Goal: Transaction & Acquisition: Purchase product/service

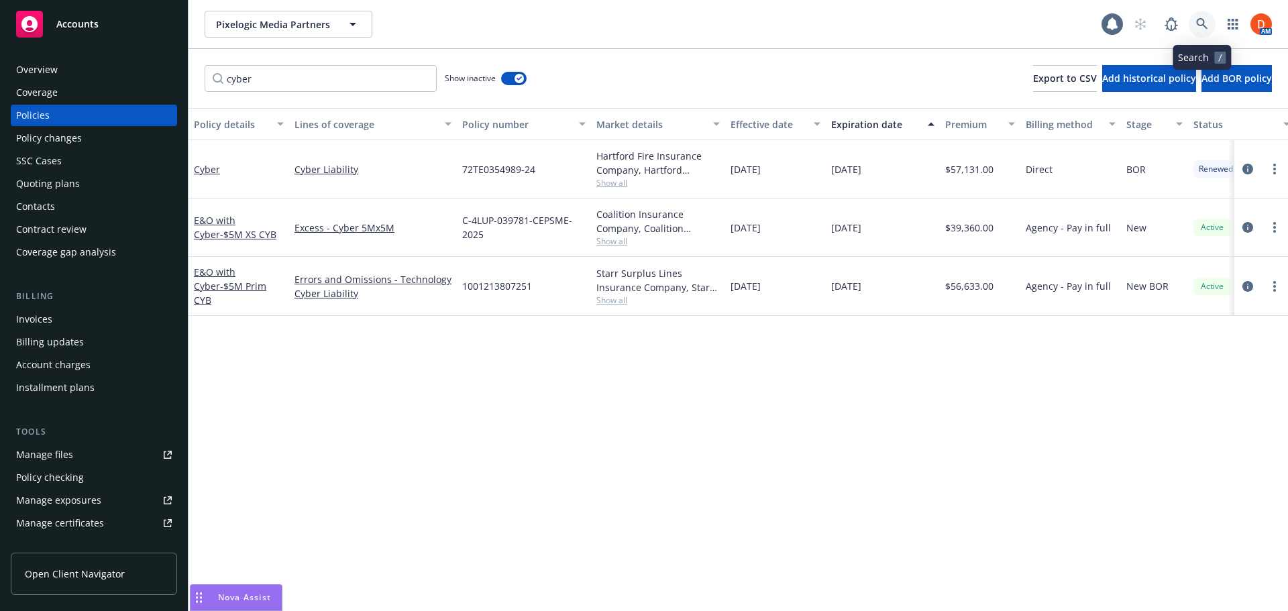
click at [1198, 18] on icon at bounding box center [1202, 24] width 12 height 12
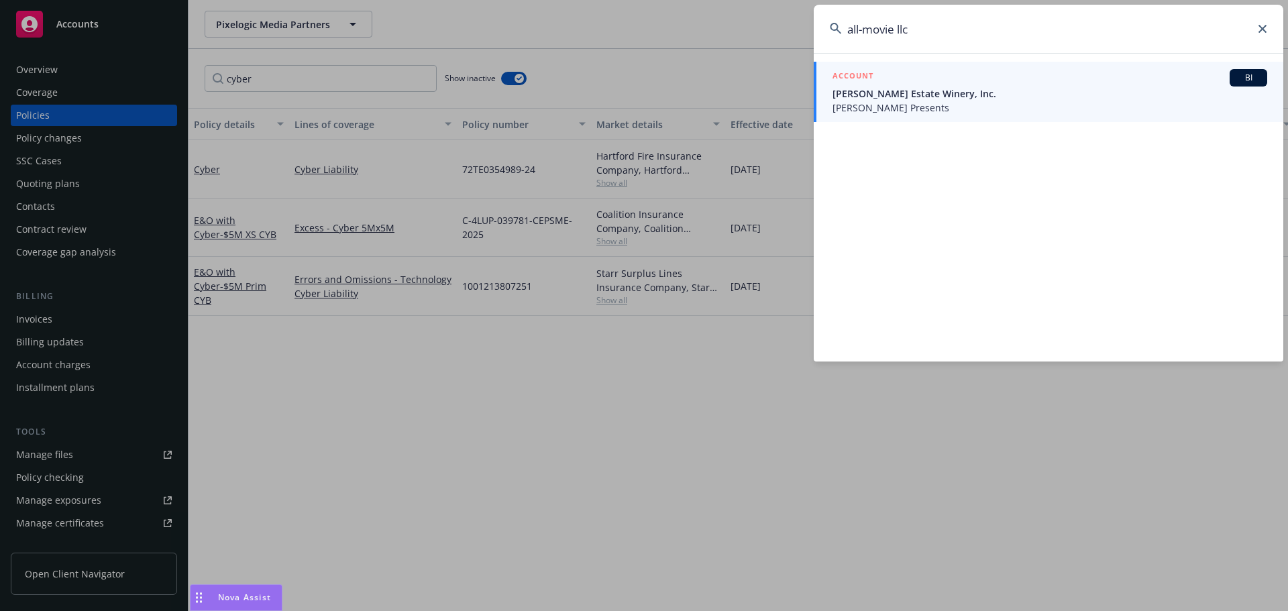
type input "all-movie llc"
click at [1004, 94] on span "Niebaum-Coppola Estate Winery, Inc." at bounding box center [1050, 94] width 435 height 14
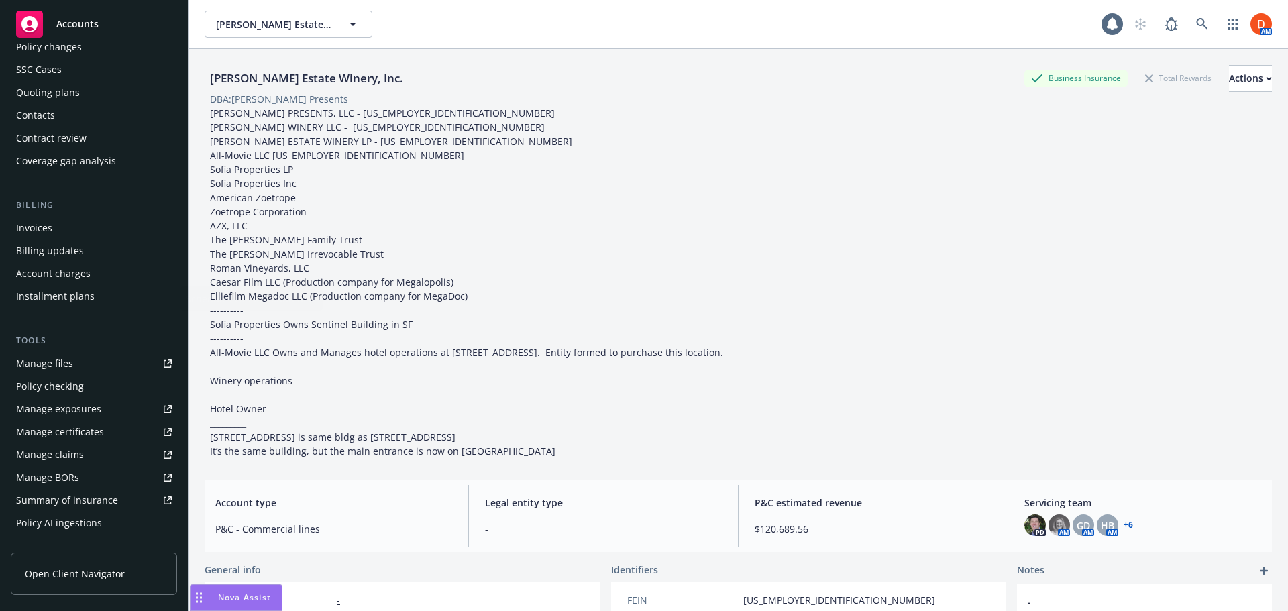
scroll to position [268, 0]
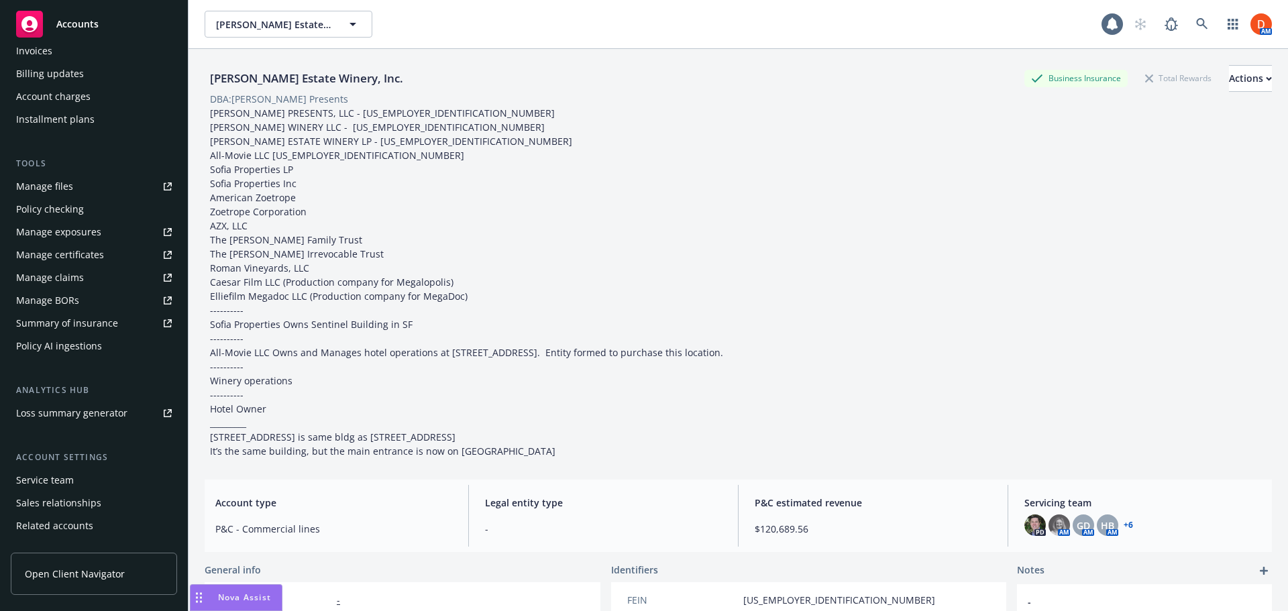
click at [109, 211] on div "Policy checking" at bounding box center [94, 209] width 156 height 21
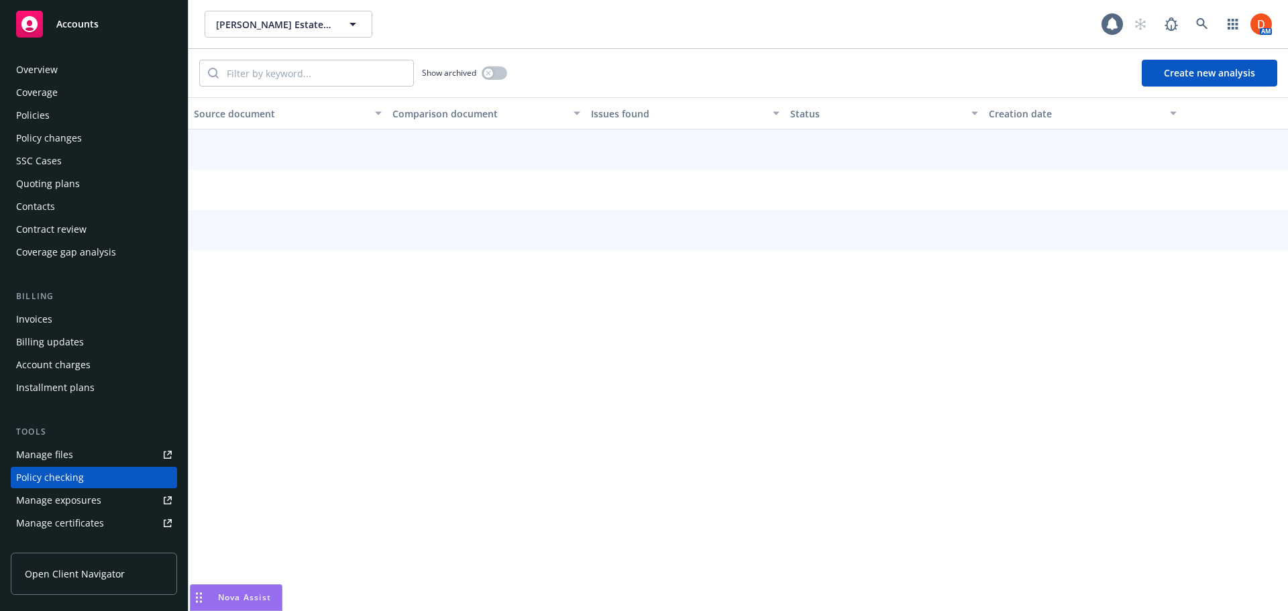
scroll to position [151, 0]
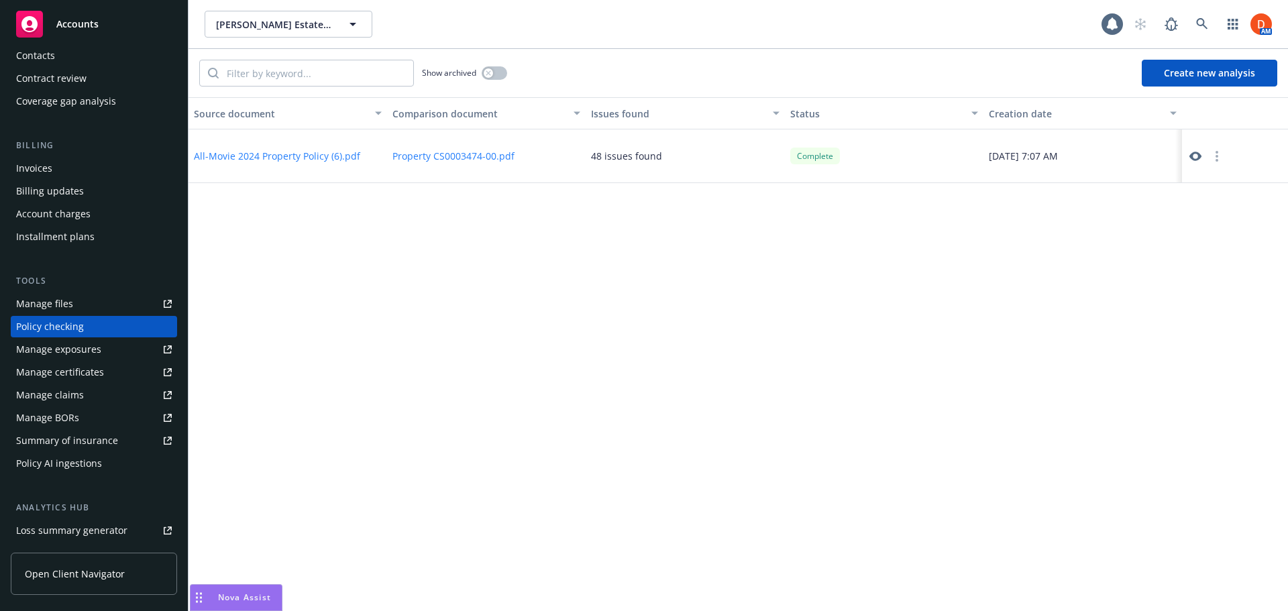
click at [1192, 151] on icon at bounding box center [1195, 156] width 12 height 12
click at [370, 25] on button "Niebaum-Coppola Estate Winery, Inc." at bounding box center [289, 24] width 168 height 27
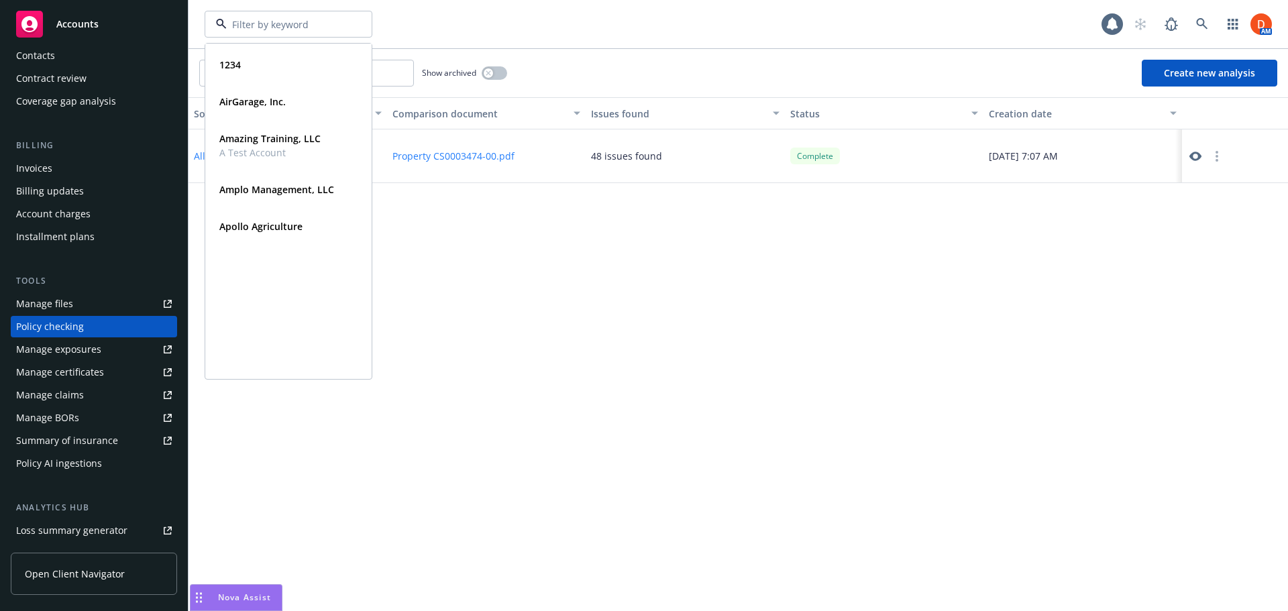
scroll to position [0, 0]
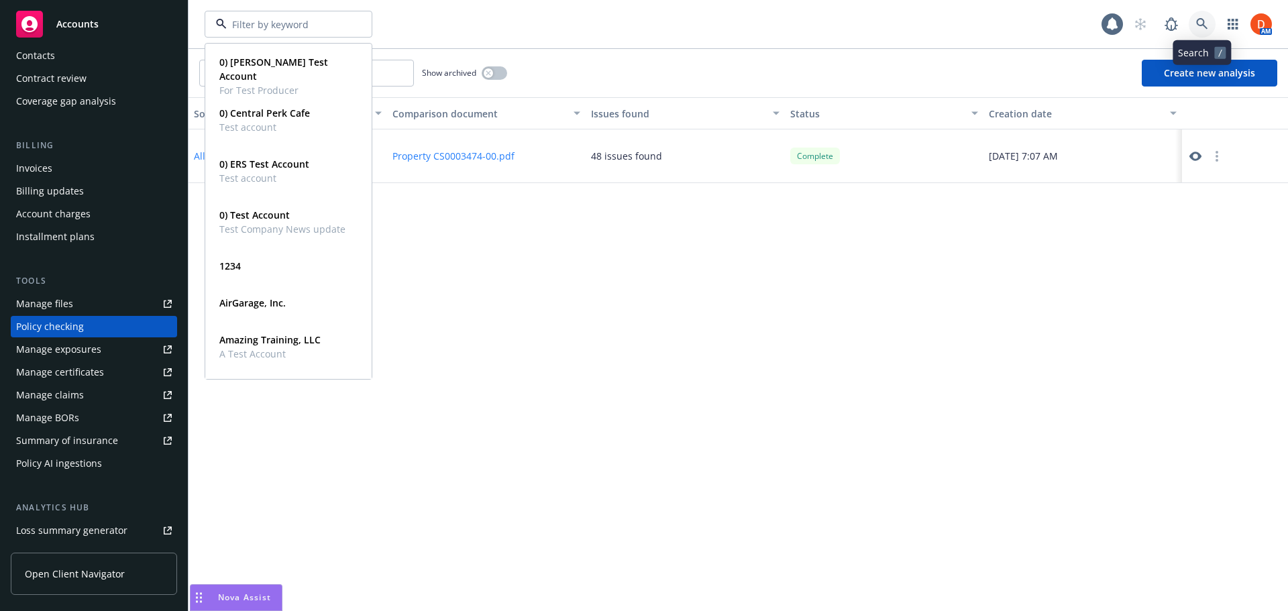
click at [1201, 23] on icon at bounding box center [1202, 24] width 12 height 12
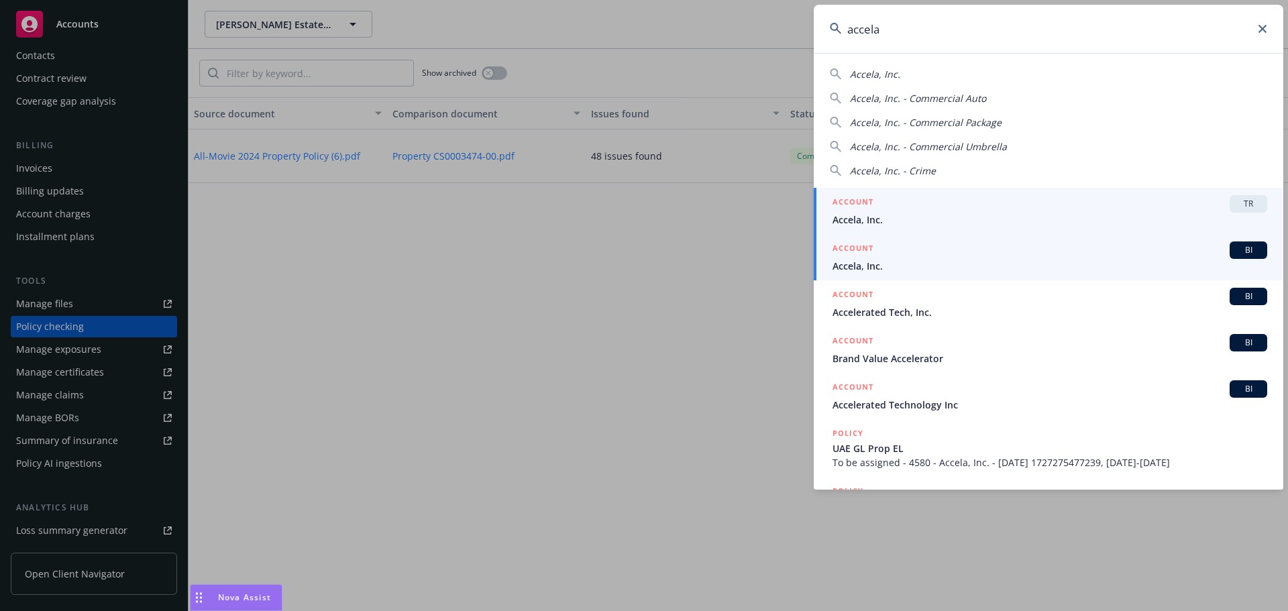
type input "accela"
click at [941, 254] on div "ACCOUNT BI" at bounding box center [1050, 249] width 435 height 17
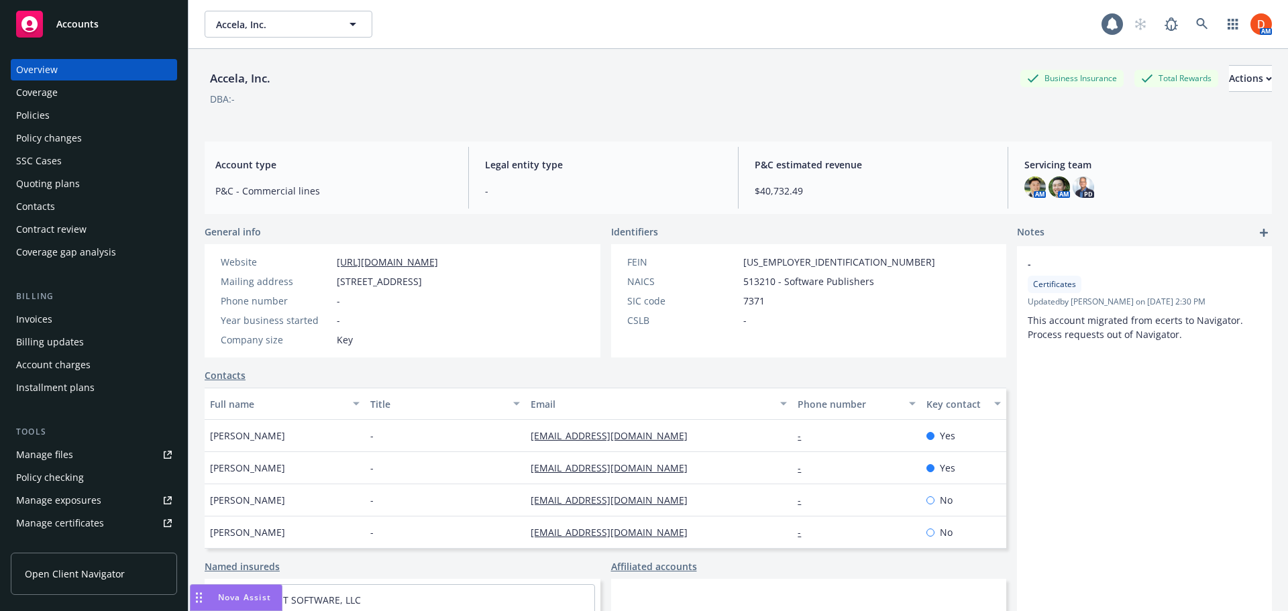
click at [92, 183] on div "Quoting plans" at bounding box center [94, 183] width 156 height 21
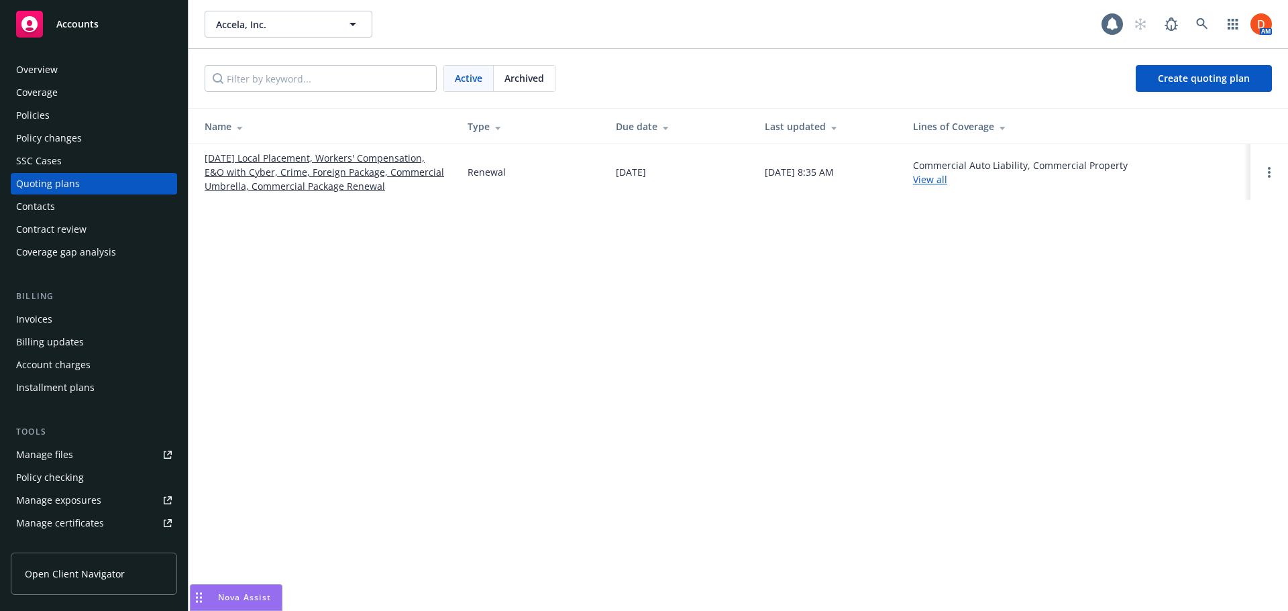
click at [301, 176] on link "[DATE] Local Placement, Workers' Compensation, E&O with Cyber, Crime, Foreign P…" at bounding box center [325, 172] width 241 height 42
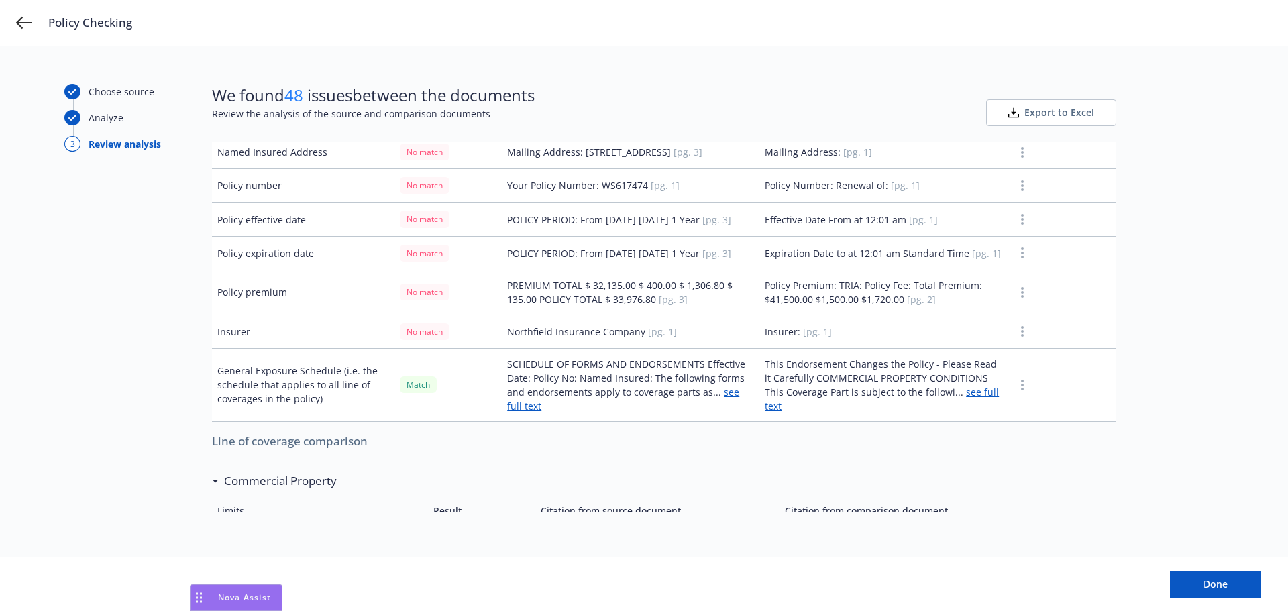
scroll to position [134, 0]
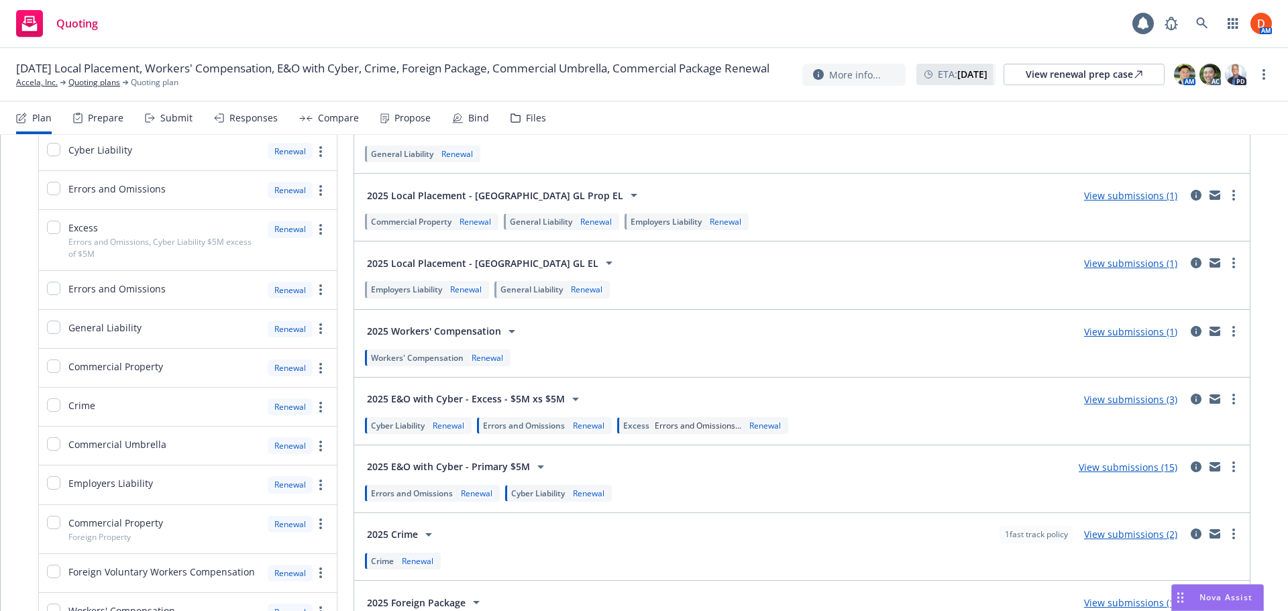
scroll to position [335, 0]
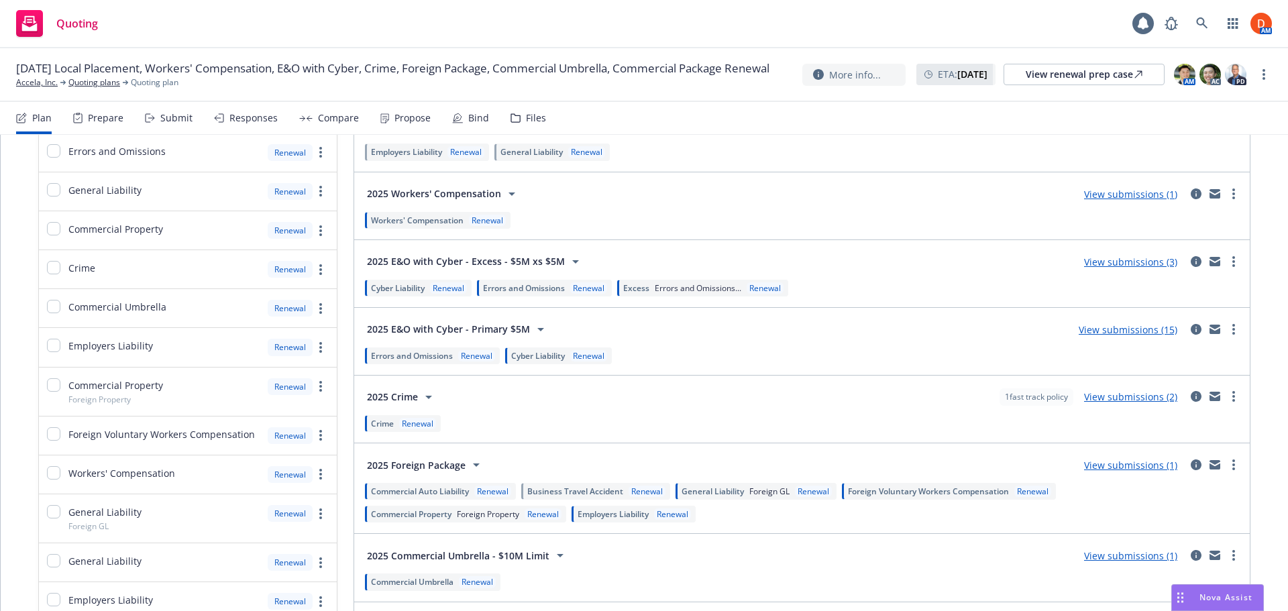
click at [663, 291] on span "Errors and Omissions..." at bounding box center [698, 287] width 87 height 11
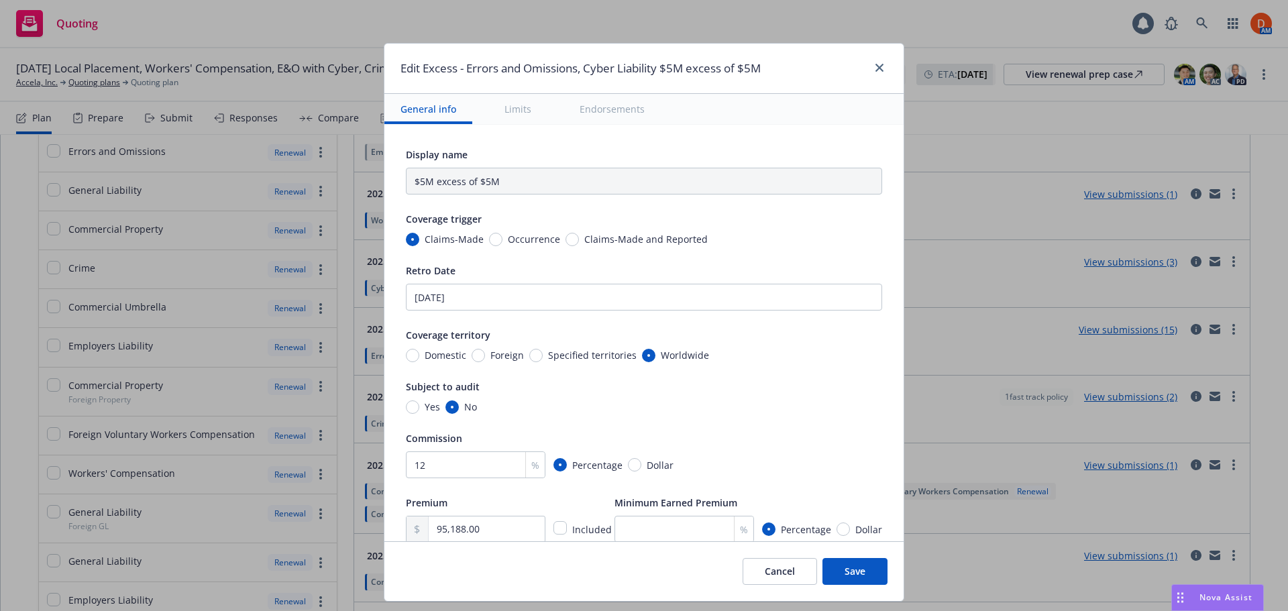
type textarea "x"
type input "Errors and Omissions, Cyber Liability $5M excess of $5M"
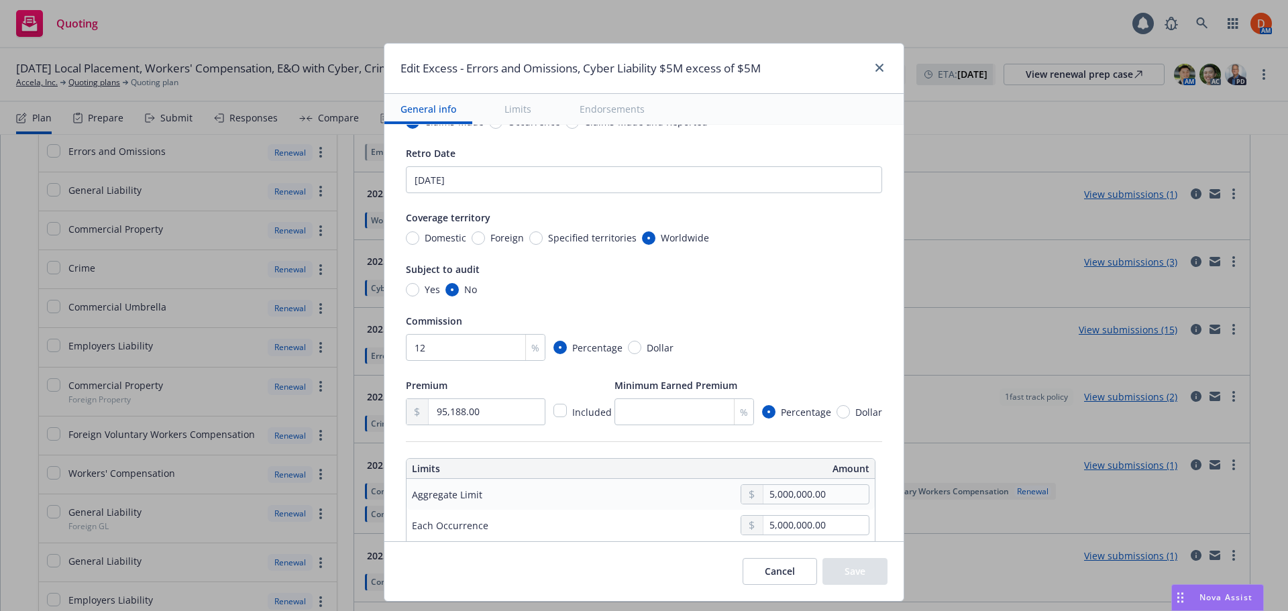
type textarea "x"
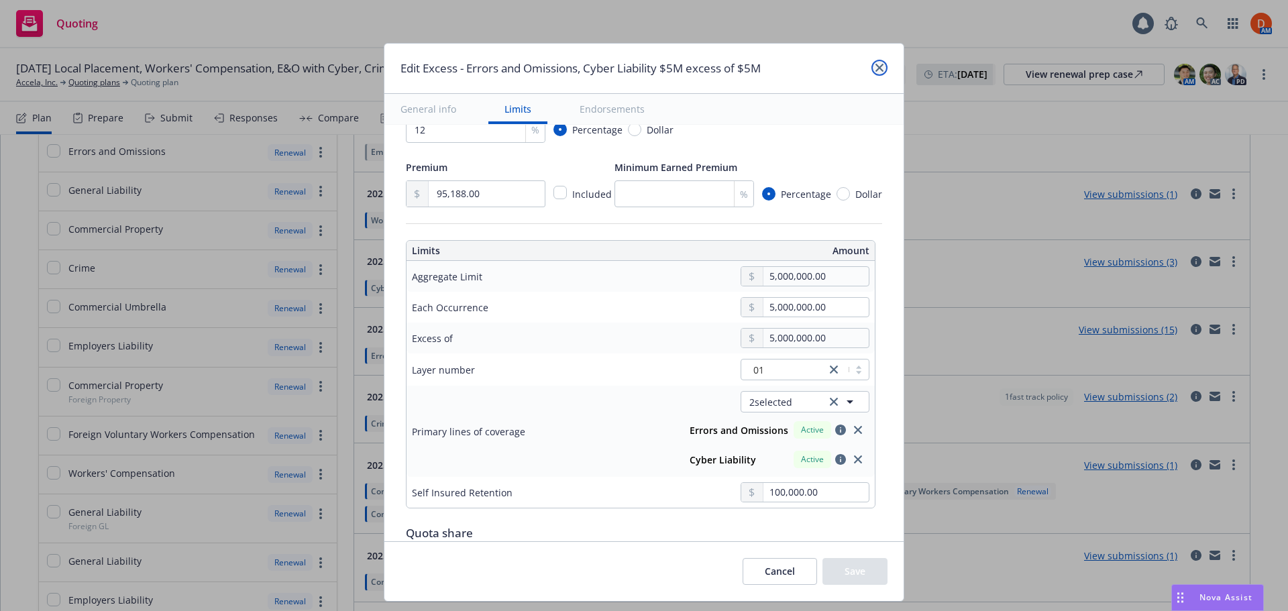
click at [881, 69] on icon "close" at bounding box center [879, 68] width 8 height 8
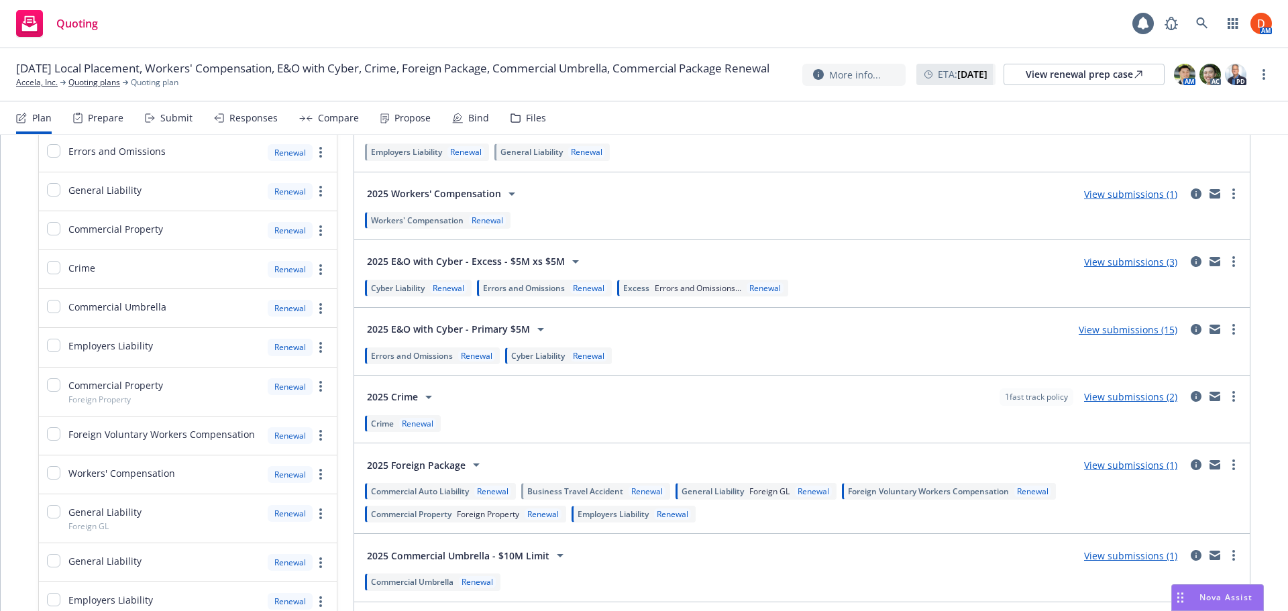
click at [541, 286] on span "Errors and Omissions" at bounding box center [524, 287] width 82 height 11
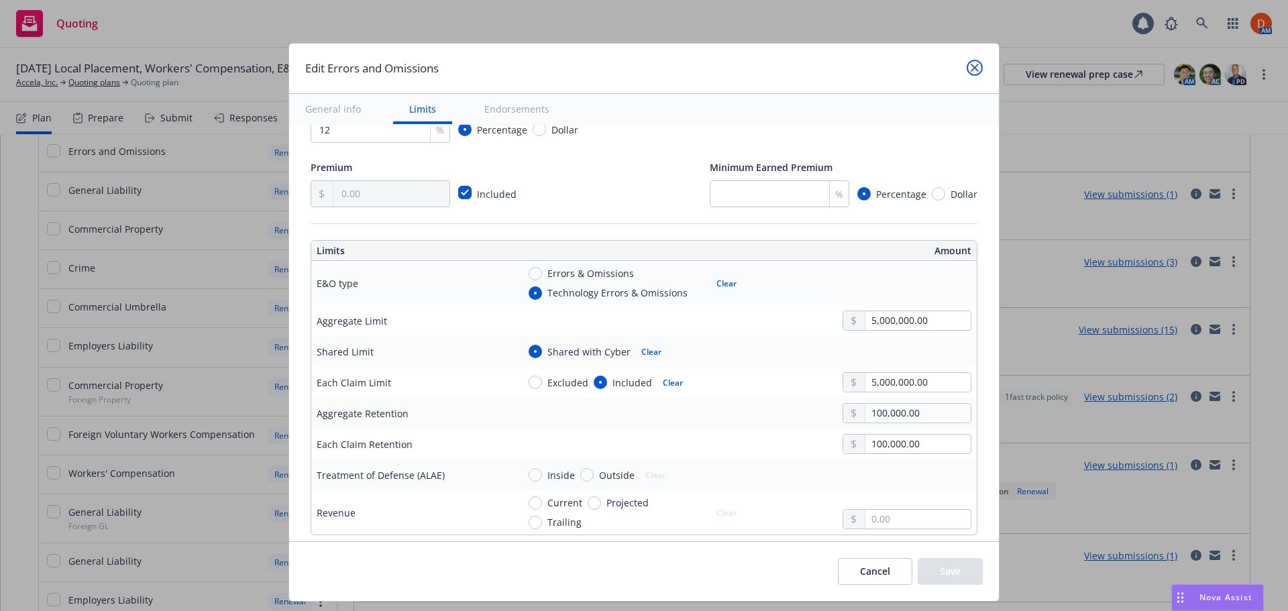
click at [973, 62] on link "close" at bounding box center [975, 68] width 16 height 16
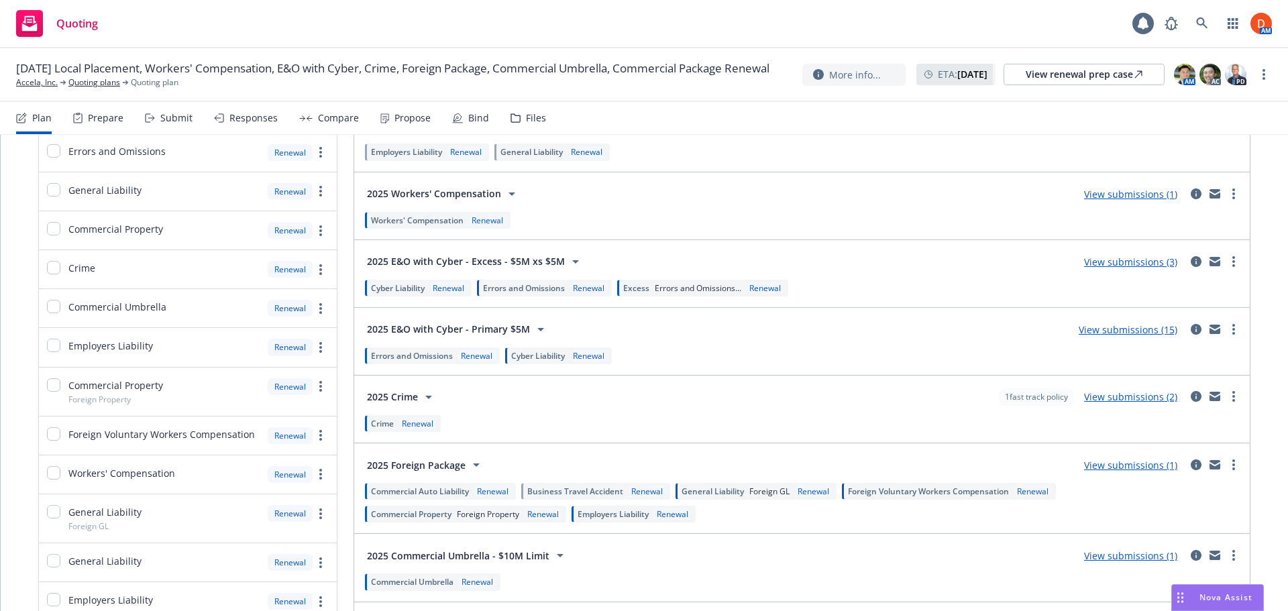
click at [437, 295] on div "Cyber Liability Renewal" at bounding box center [418, 288] width 107 height 17
click at [437, 286] on div "Renewal" at bounding box center [448, 287] width 37 height 11
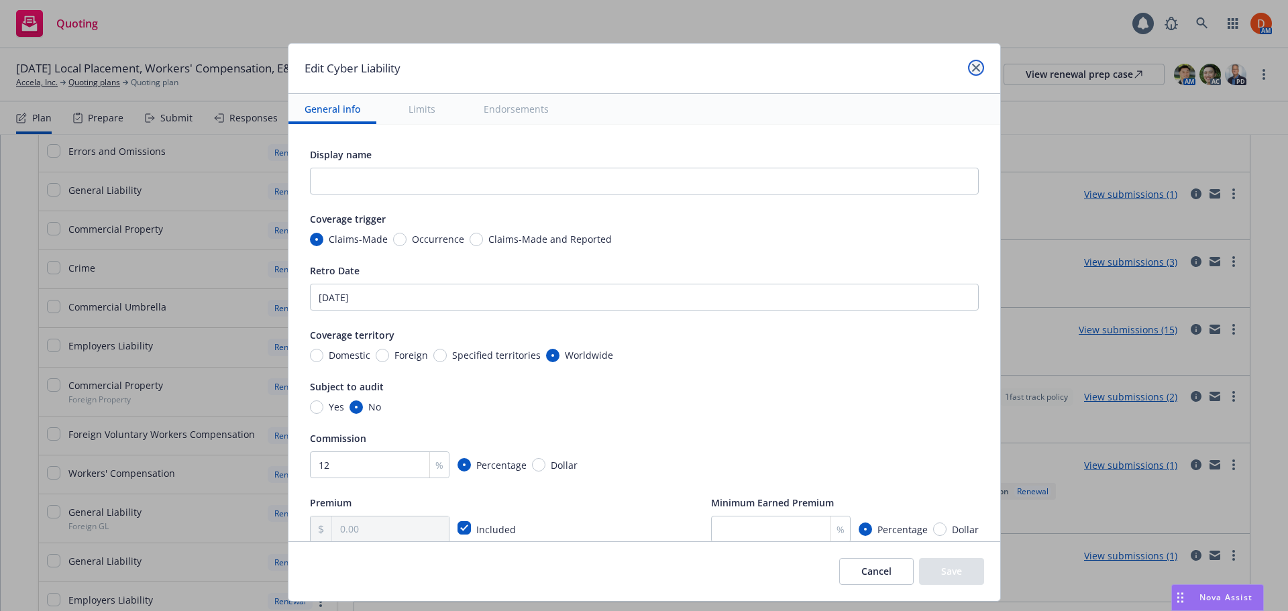
click at [975, 74] on link "close" at bounding box center [976, 68] width 16 height 16
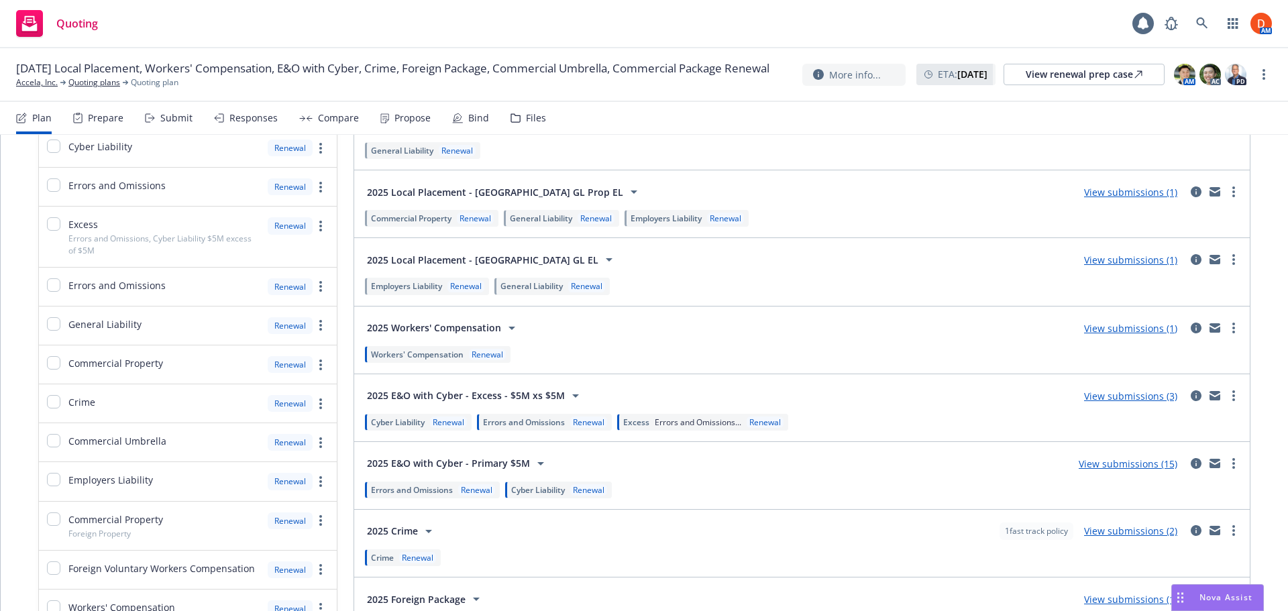
scroll to position [0, 0]
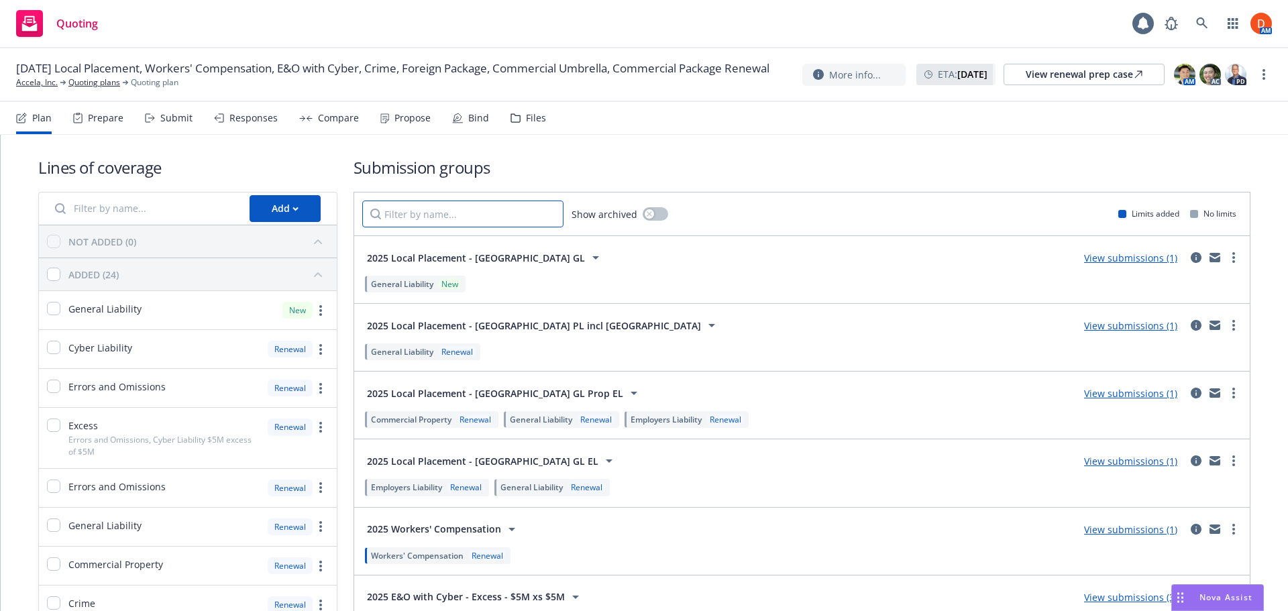
click at [457, 223] on input "Filter by name..." at bounding box center [462, 214] width 201 height 27
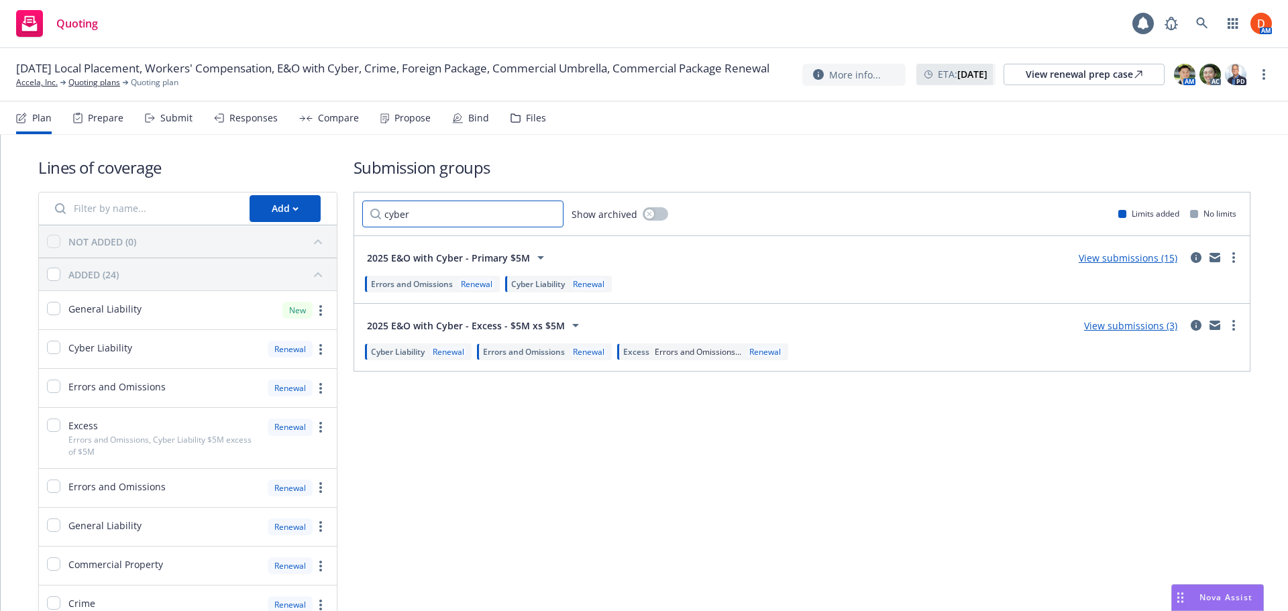
type input "cyber"
click at [171, 119] on div "Submit" at bounding box center [176, 118] width 32 height 11
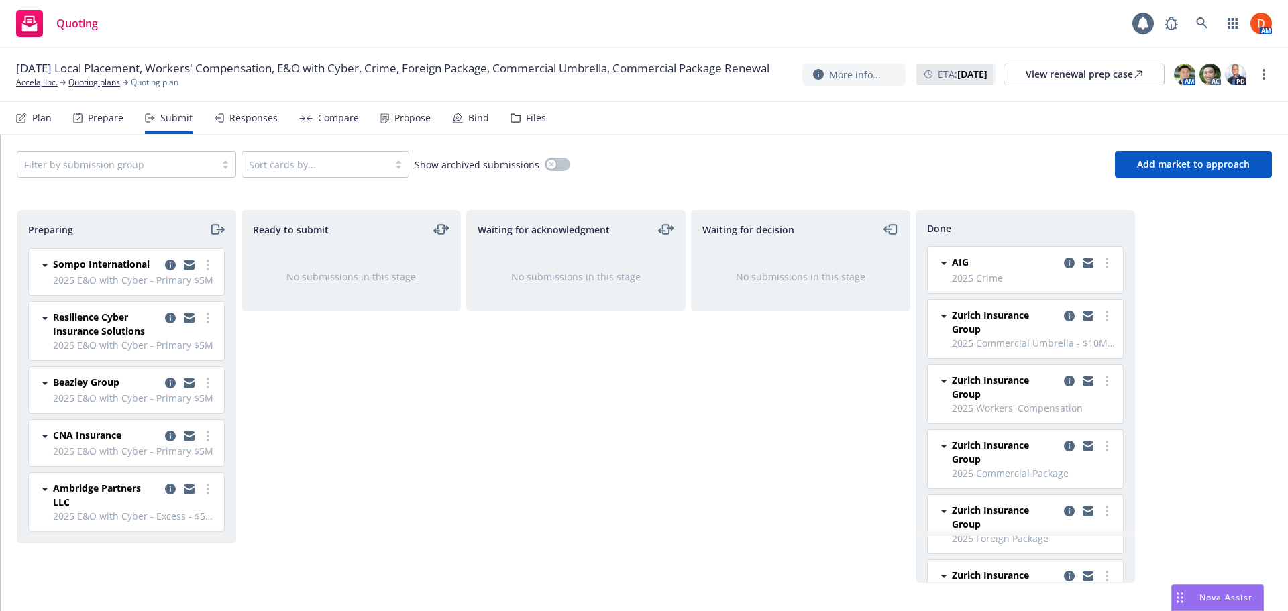
click at [150, 164] on div at bounding box center [116, 164] width 184 height 16
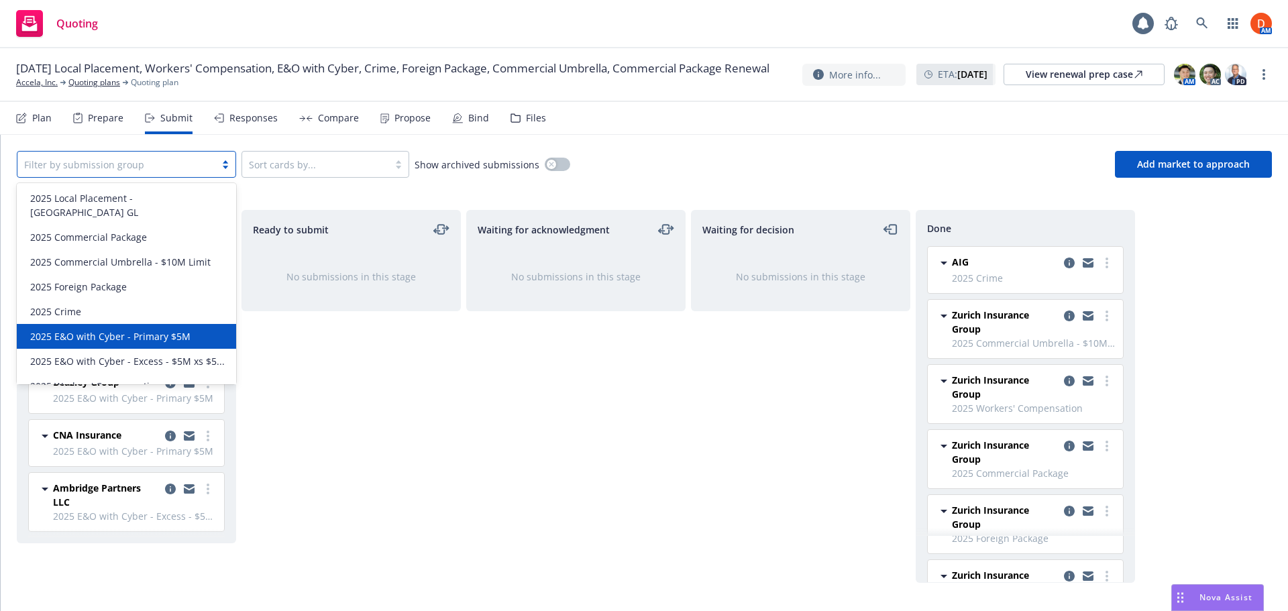
click at [193, 329] on div "2025 E&O with Cyber - Primary $5M" at bounding box center [126, 336] width 203 height 14
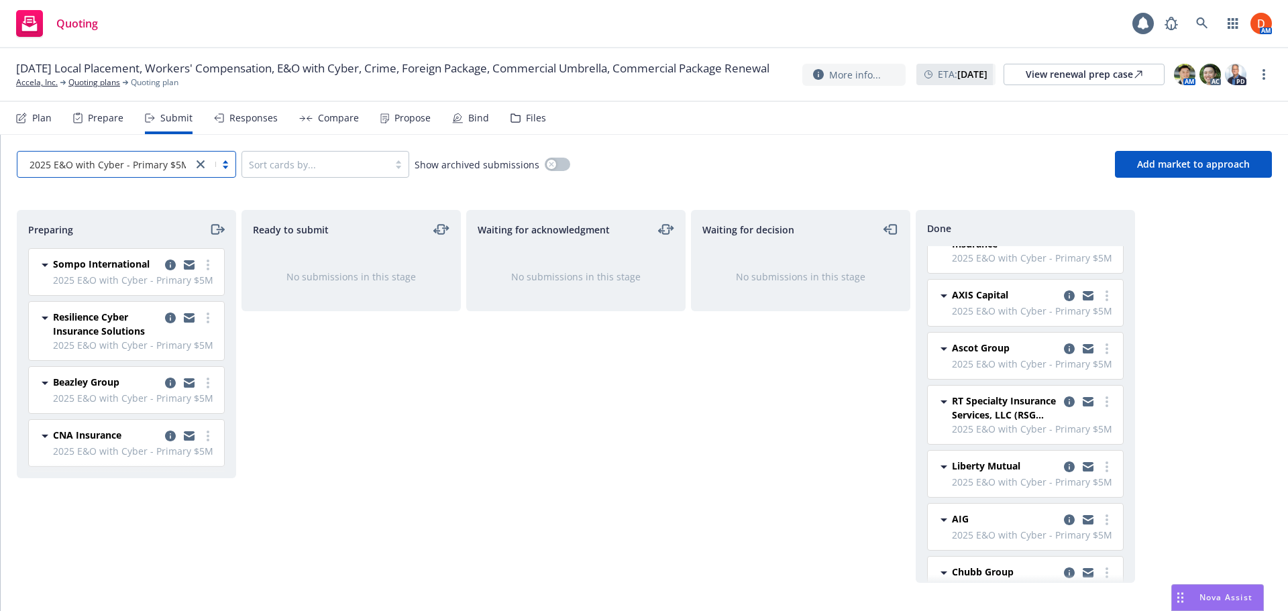
scroll to position [301, 0]
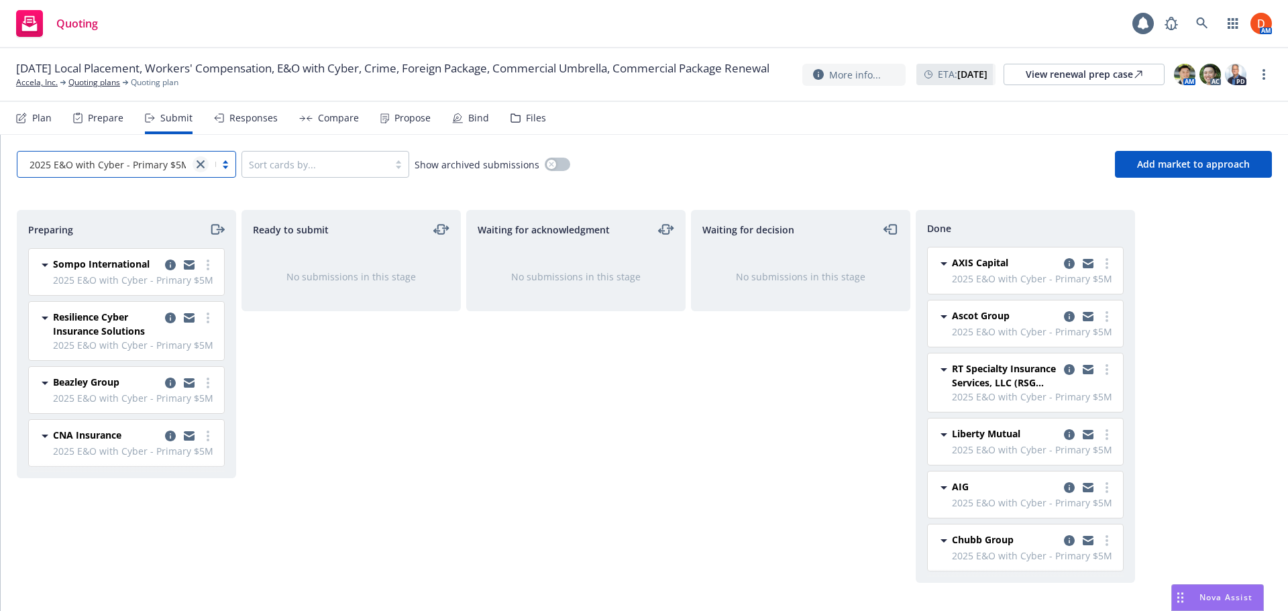
click at [195, 163] on link "close" at bounding box center [201, 164] width 16 height 16
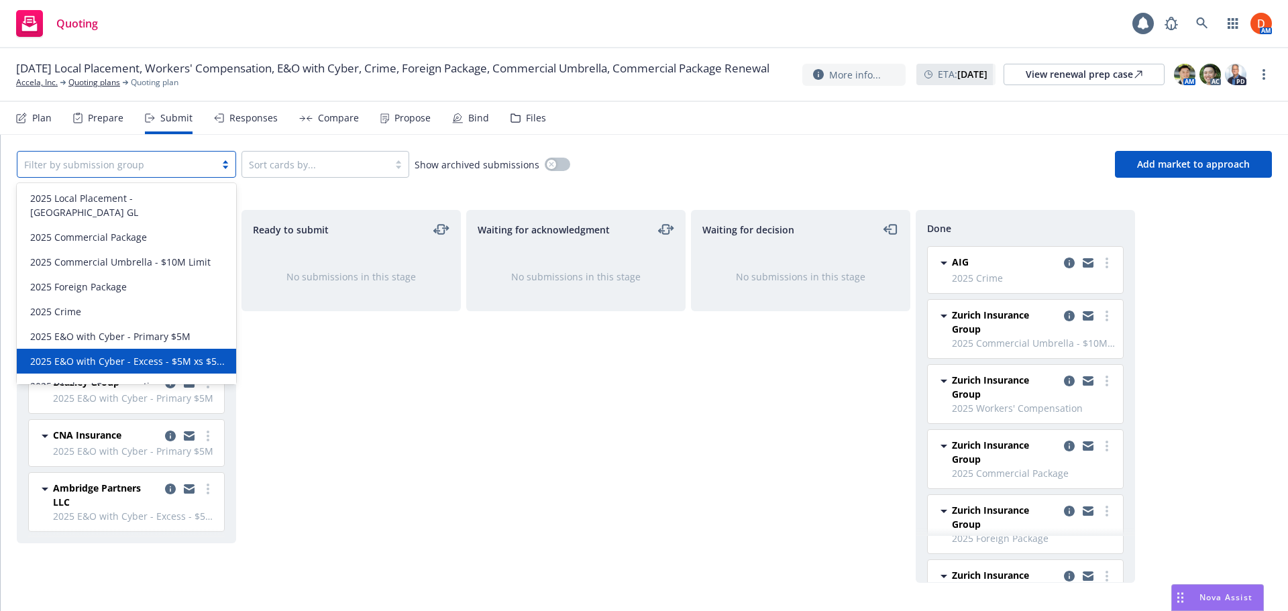
click at [178, 354] on span "2025 E&O with Cyber - Excess - $5M xs $5..." at bounding box center [127, 361] width 195 height 14
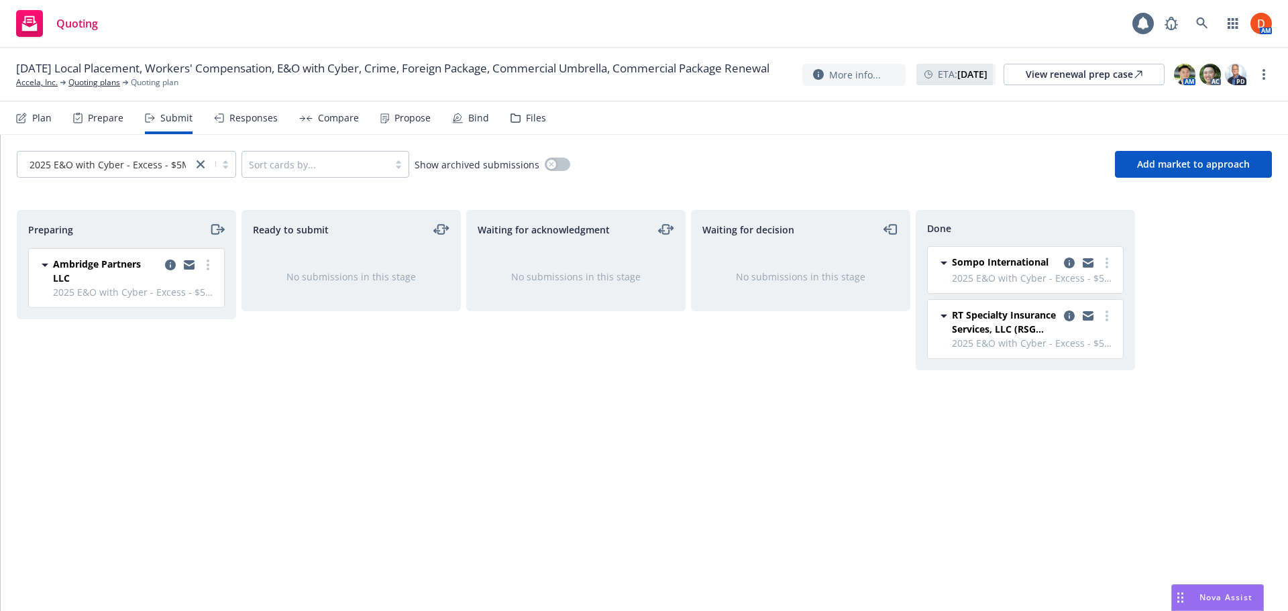
click at [239, 125] on div "Responses" at bounding box center [246, 118] width 64 height 32
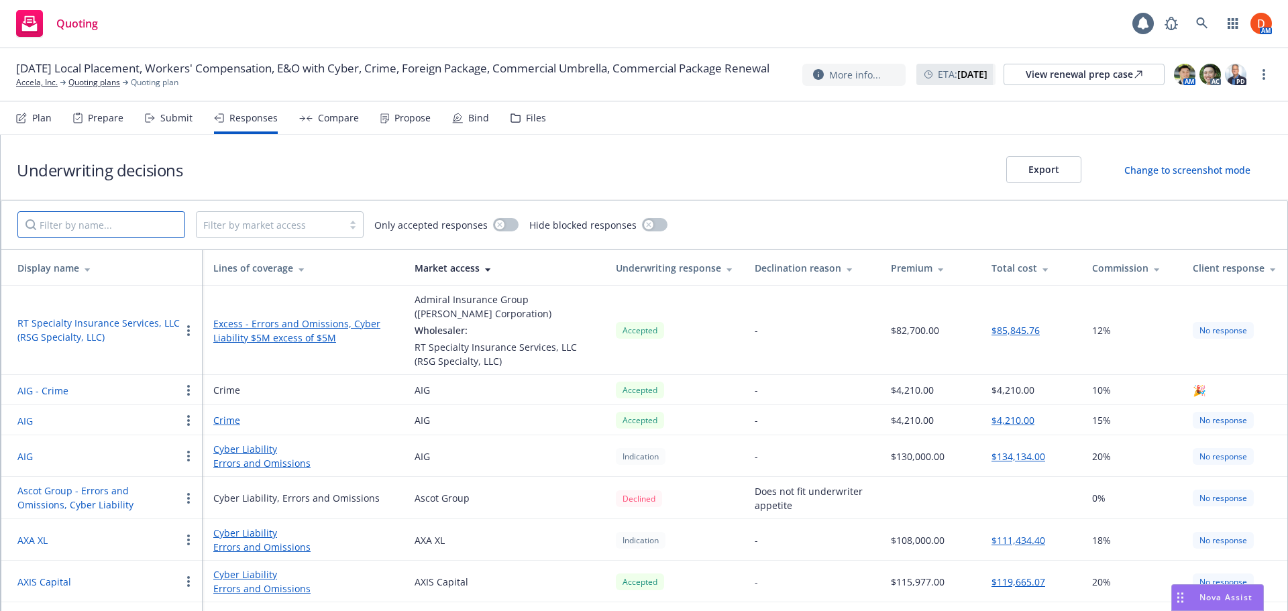
click at [145, 227] on input "Filter by name..." at bounding box center [101, 224] width 168 height 27
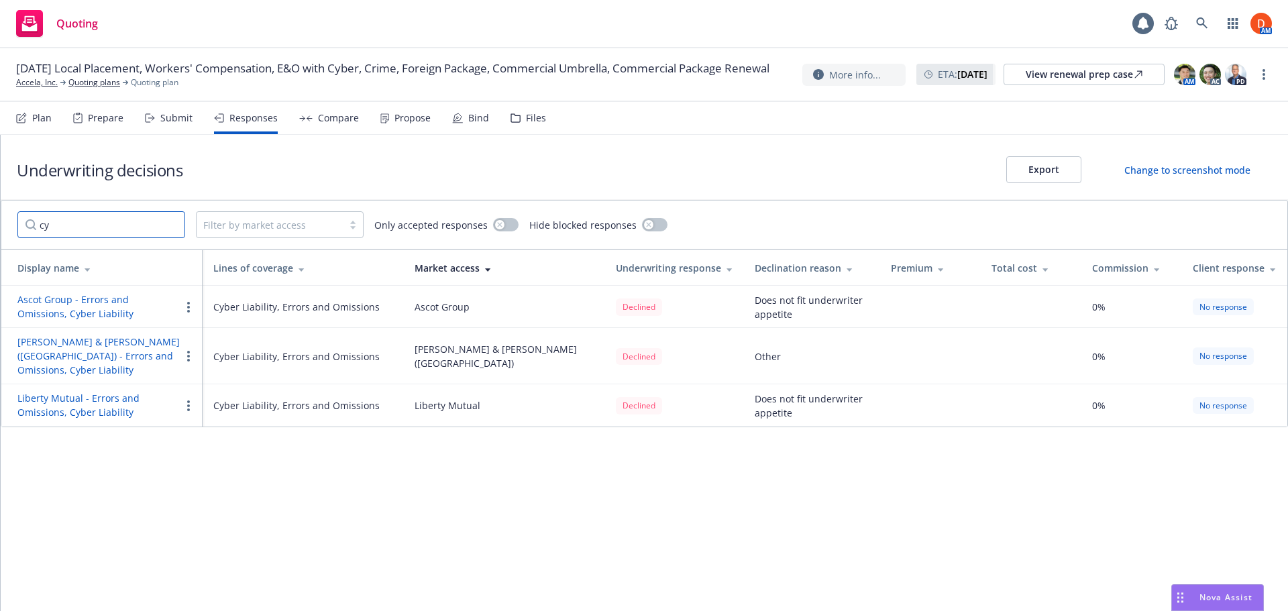
type input "c"
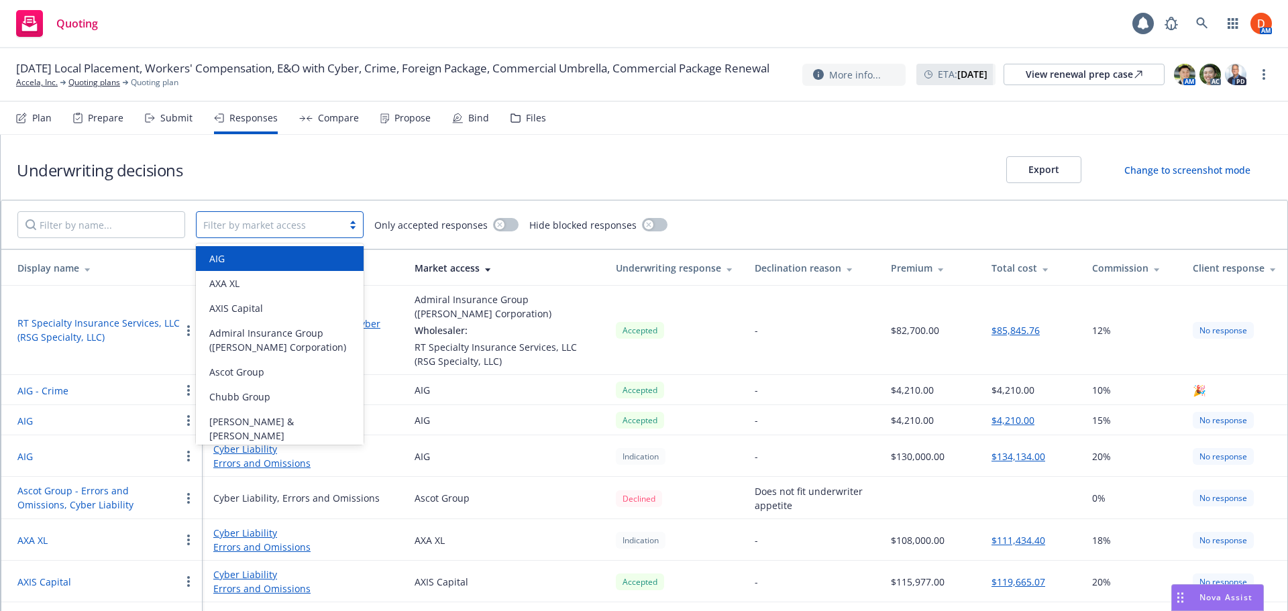
click at [301, 226] on div at bounding box center [269, 225] width 133 height 16
click at [117, 233] on input "Filter by name..." at bounding box center [101, 224] width 168 height 27
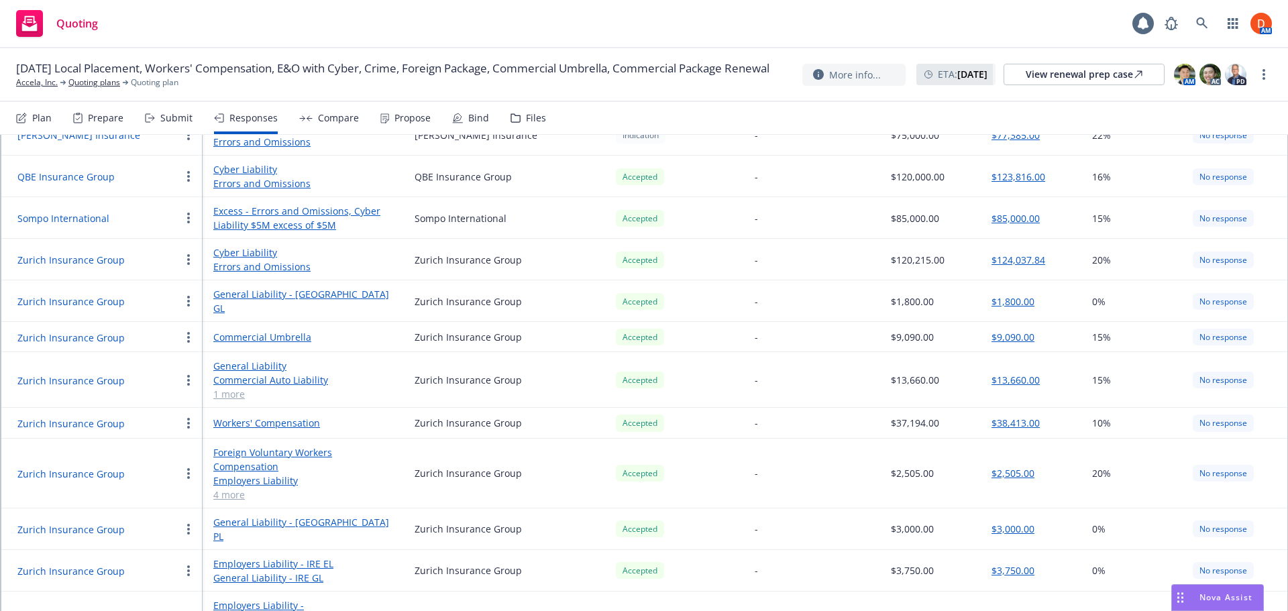
scroll to position [611, 0]
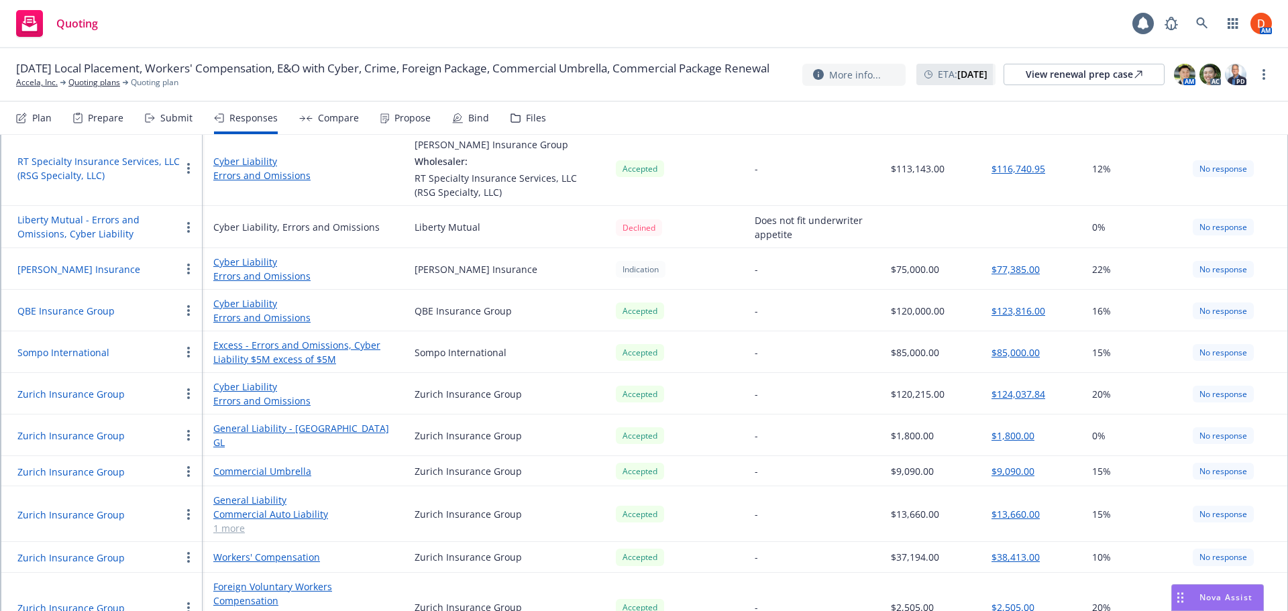
click at [323, 338] on link "Excess - Errors and Omissions, Cyber Liability $5M excess of $5M" at bounding box center [303, 352] width 180 height 28
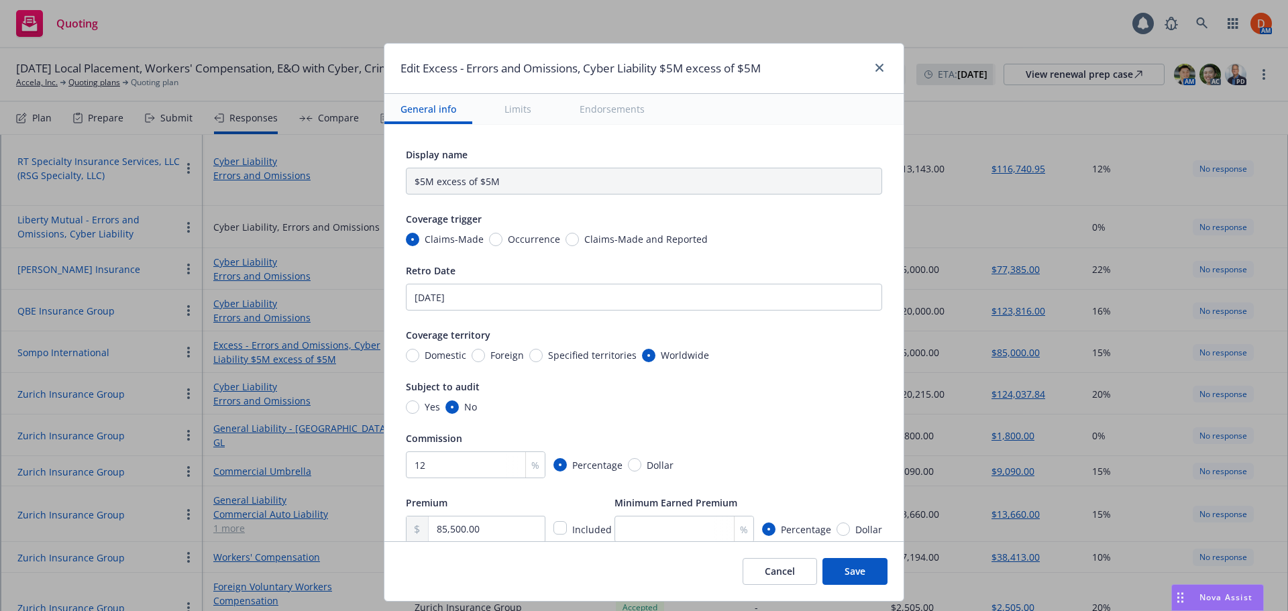
type textarea "x"
type input "Errors and Omissions, Cyber Liability $5M excess of $5M"
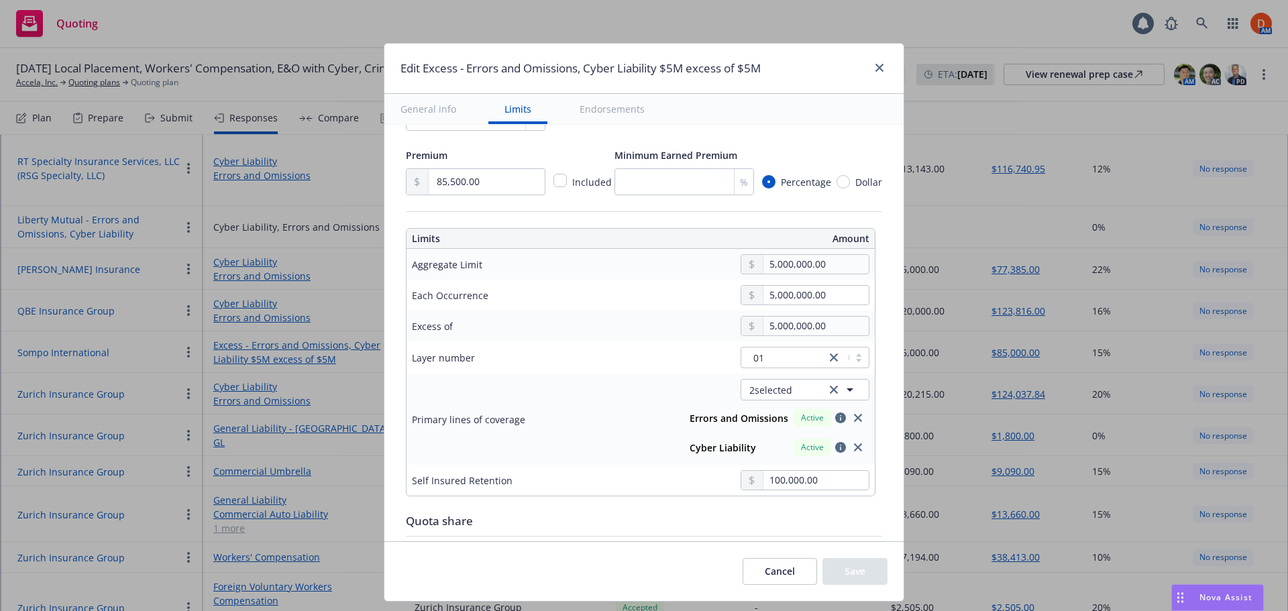
scroll to position [402, 0]
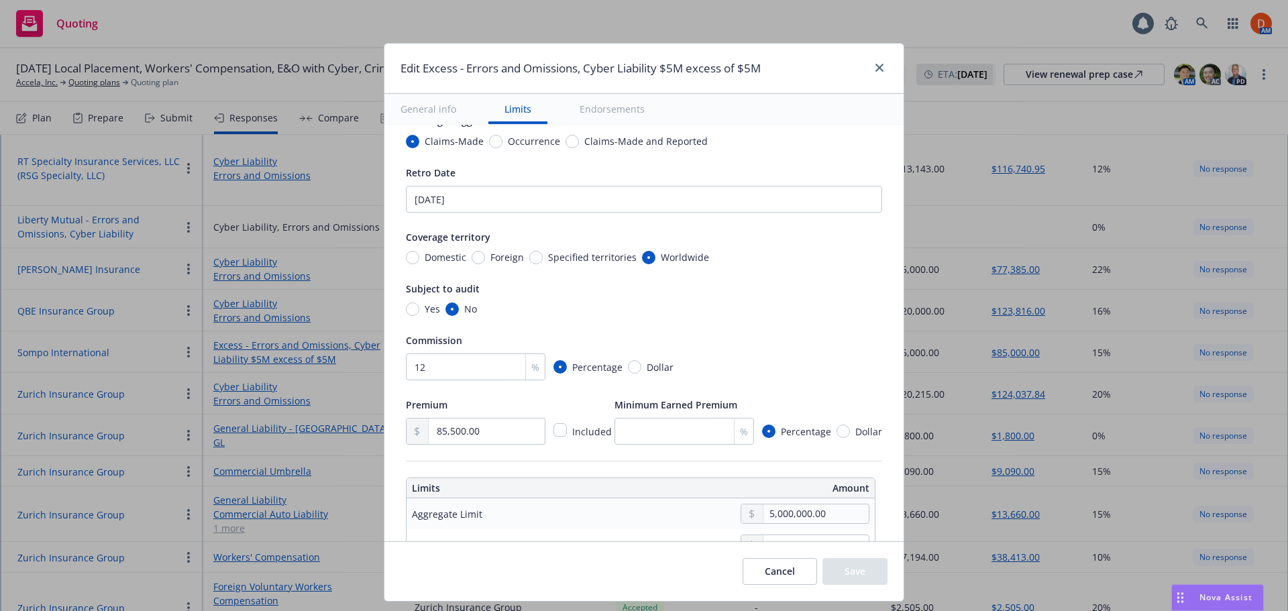
type textarea "x"
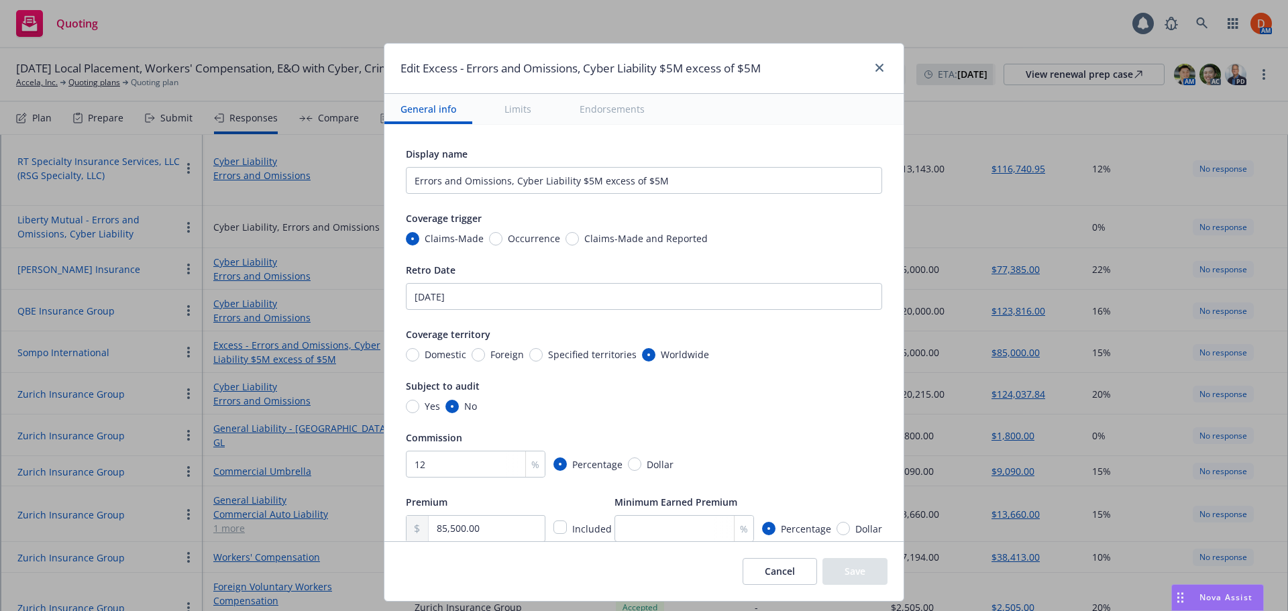
scroll to position [0, 0]
click at [877, 73] on link "close" at bounding box center [879, 68] width 16 height 16
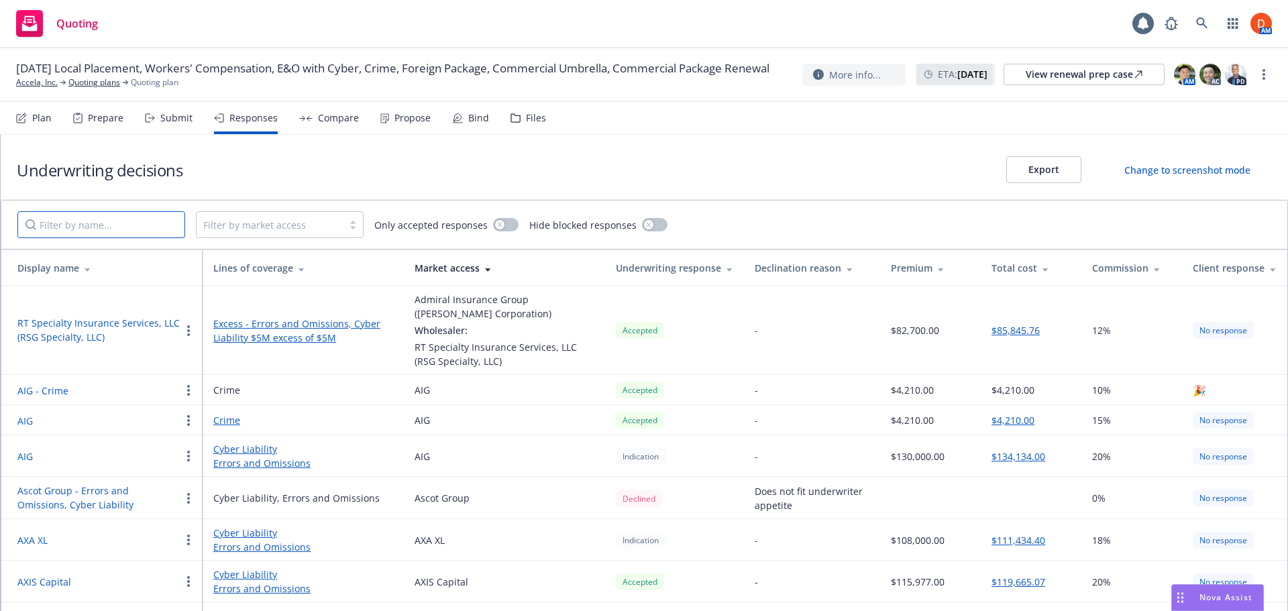
click at [109, 224] on input "Filter by name..." at bounding box center [101, 224] width 168 height 27
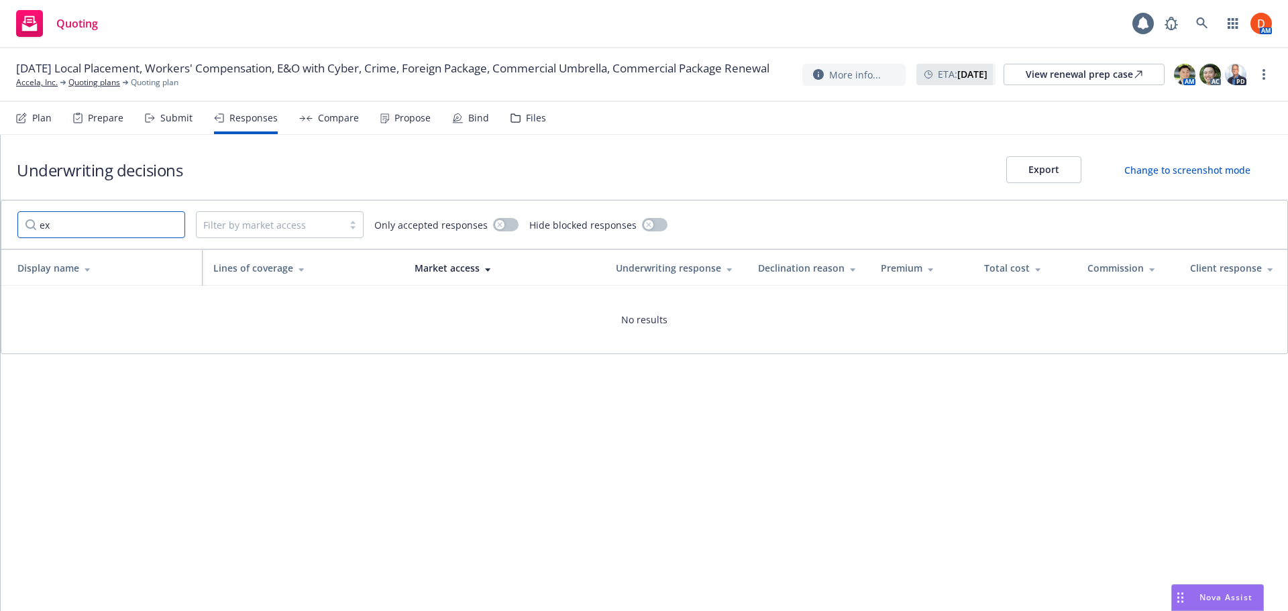
type input "e"
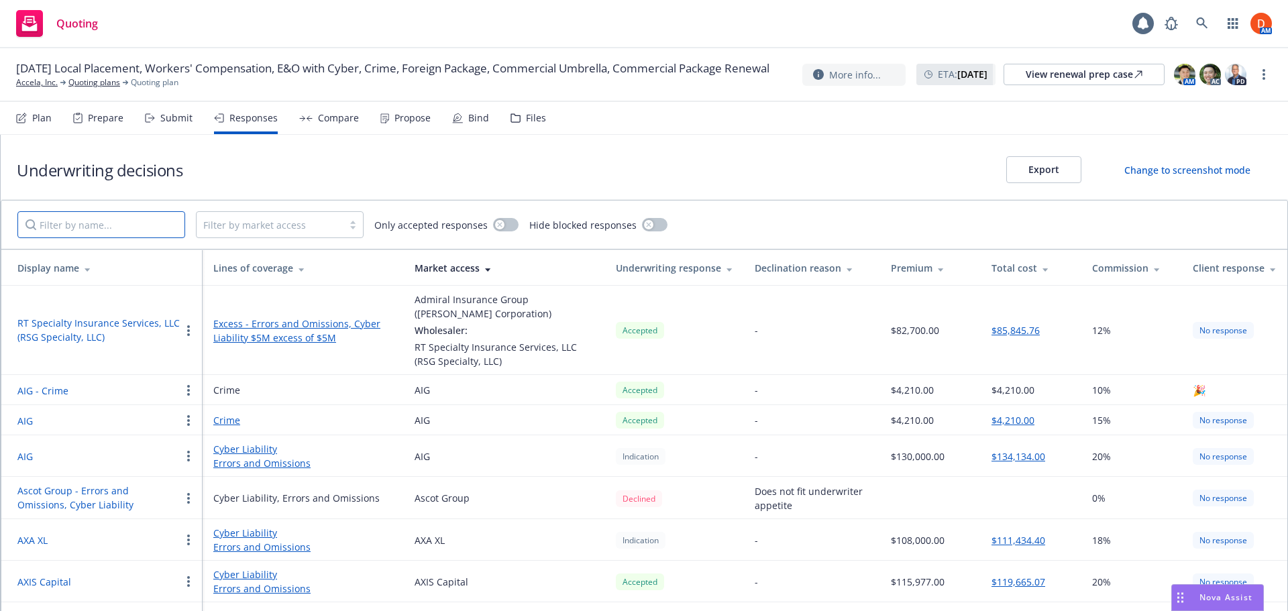
click at [91, 221] on input "Filter by name..." at bounding box center [101, 224] width 168 height 27
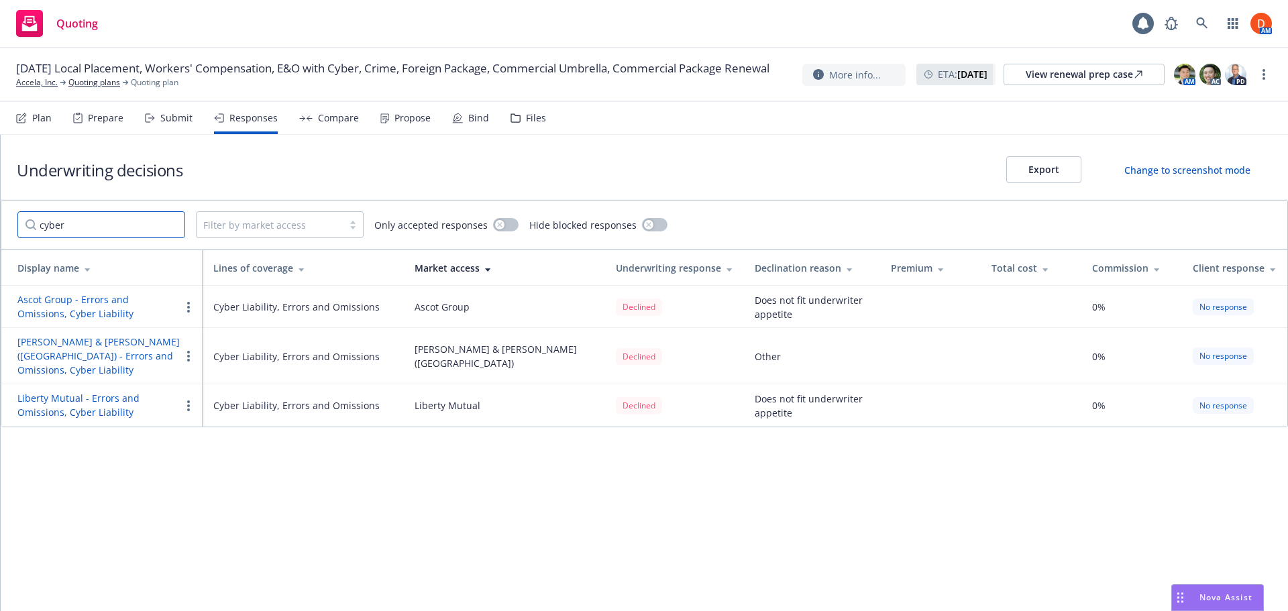
type input "cyber"
click at [188, 304] on circle "button" at bounding box center [188, 303] width 3 height 3
click at [103, 223] on input "cyber" at bounding box center [101, 224] width 168 height 27
click at [170, 224] on input "cyber" at bounding box center [101, 224] width 168 height 27
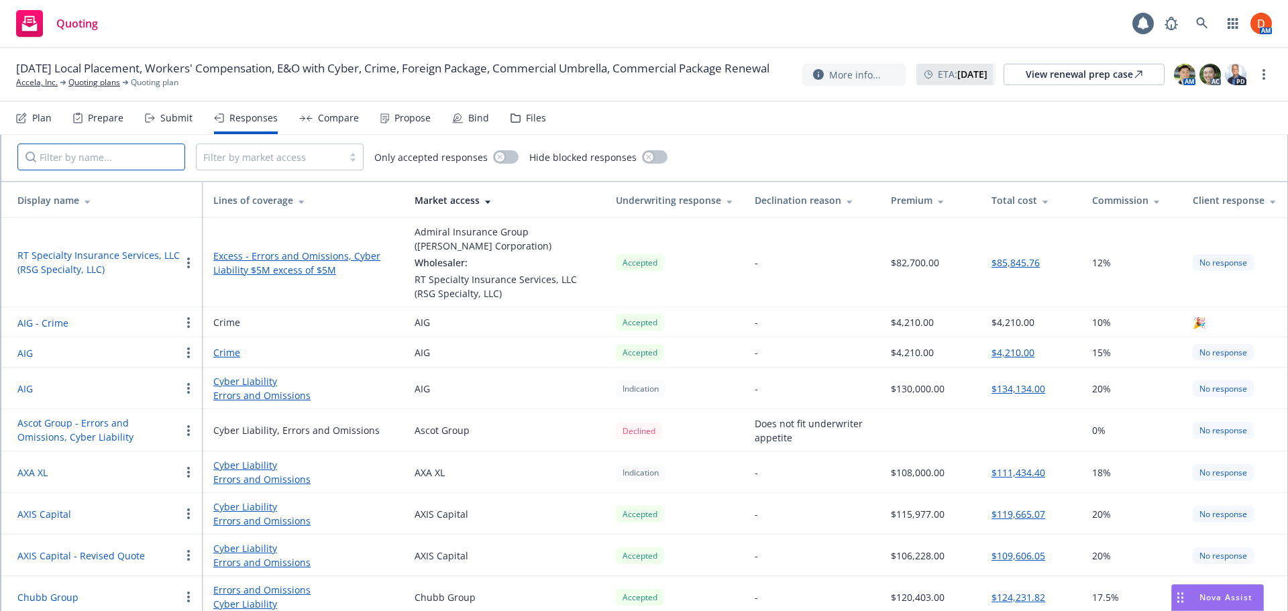
scroll to position [67, 0]
click at [274, 204] on div "Lines of coverage" at bounding box center [303, 201] width 180 height 14
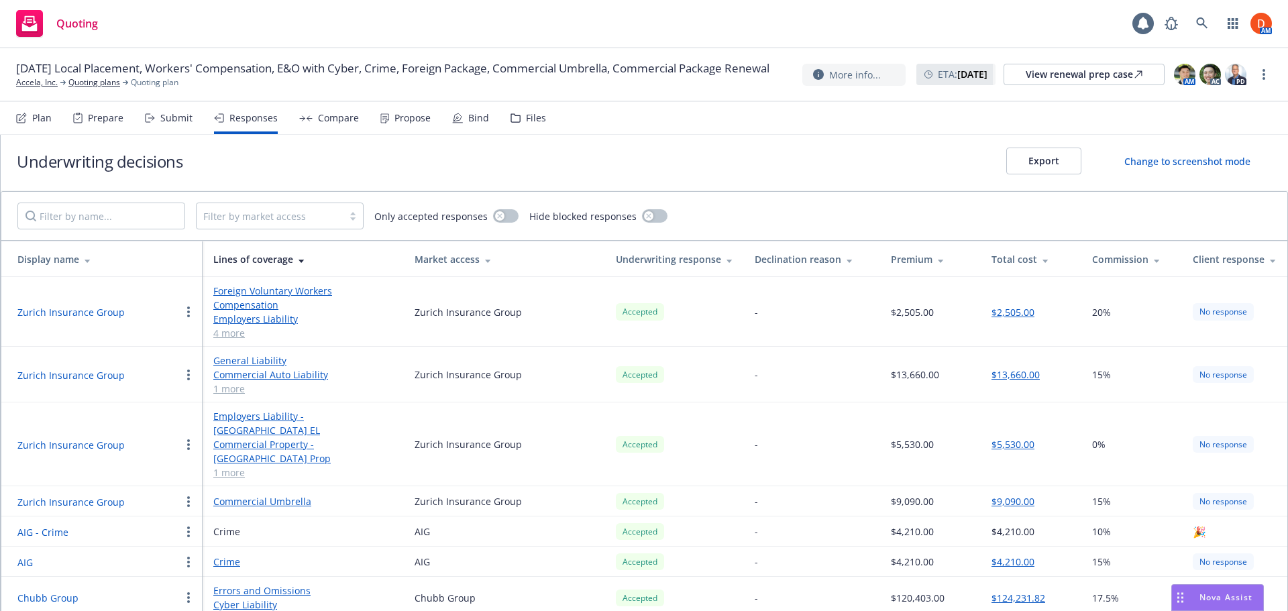
scroll to position [7, 0]
click at [341, 113] on div "Compare" at bounding box center [338, 118] width 41 height 11
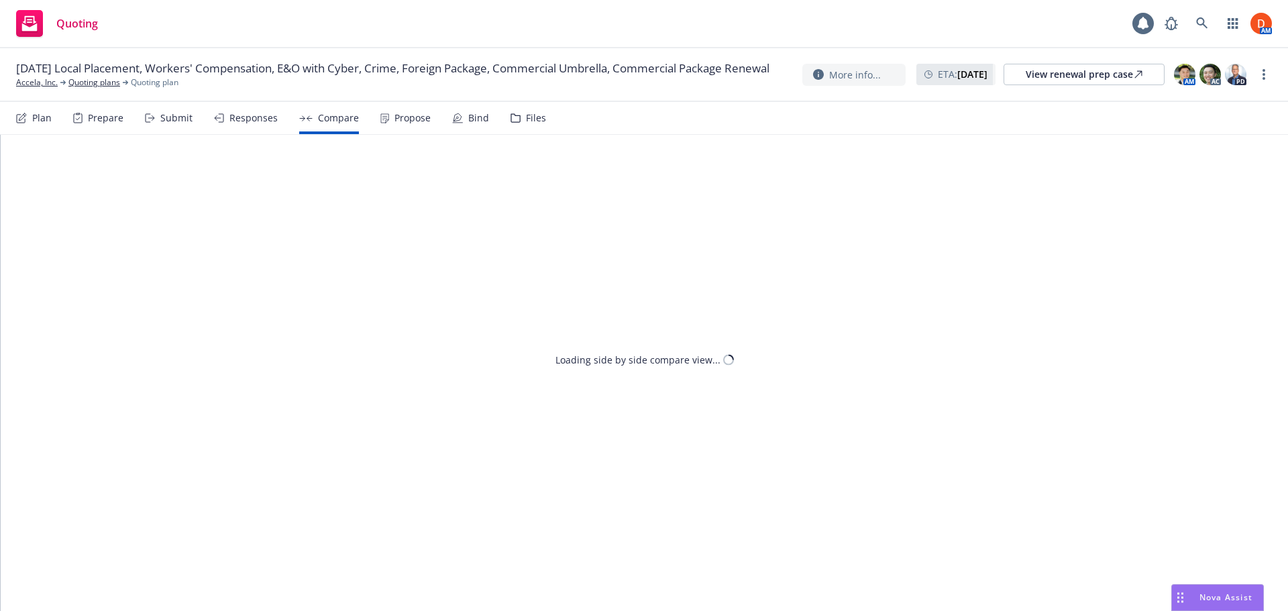
click at [409, 117] on div "Propose" at bounding box center [412, 118] width 36 height 11
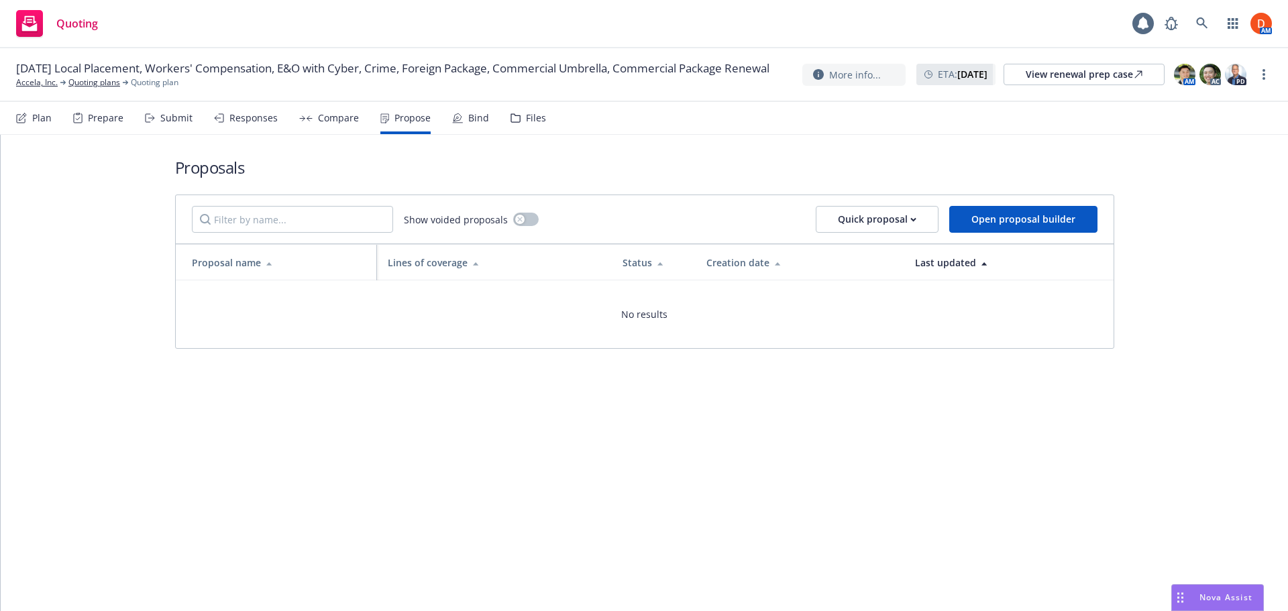
click at [325, 118] on div "Compare" at bounding box center [338, 118] width 41 height 11
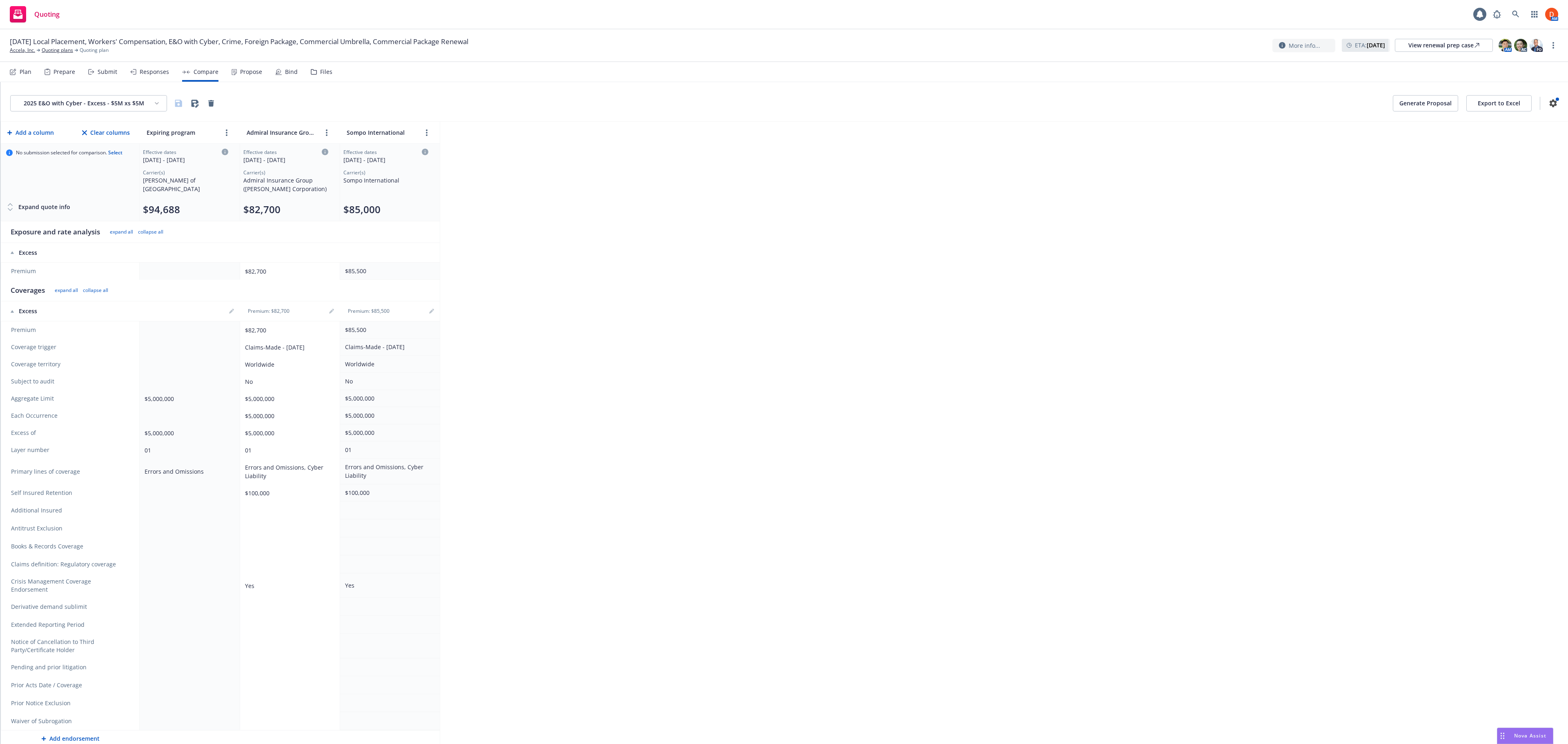
click at [105, 108] on html "Quoting 1 AM [DATE] Local Placement, Workers' Compensation, E&O with Cyber, Cri…" at bounding box center [784, 372] width 1568 height 744
click at [614, 152] on html "Quoting 1 AM [DATE] Local Placement, Workers' Compensation, E&O with Cyber, Cri…" at bounding box center [784, 372] width 1568 height 744
click at [116, 97] on html "Quoting 1 AM [DATE] Local Placement, Workers' Compensation, E&O with Cyber, Cri…" at bounding box center [784, 372] width 1568 height 744
click at [125, 136] on div "2025 E&O with Cyber - Primary $5M" at bounding box center [127, 134] width 225 height 13
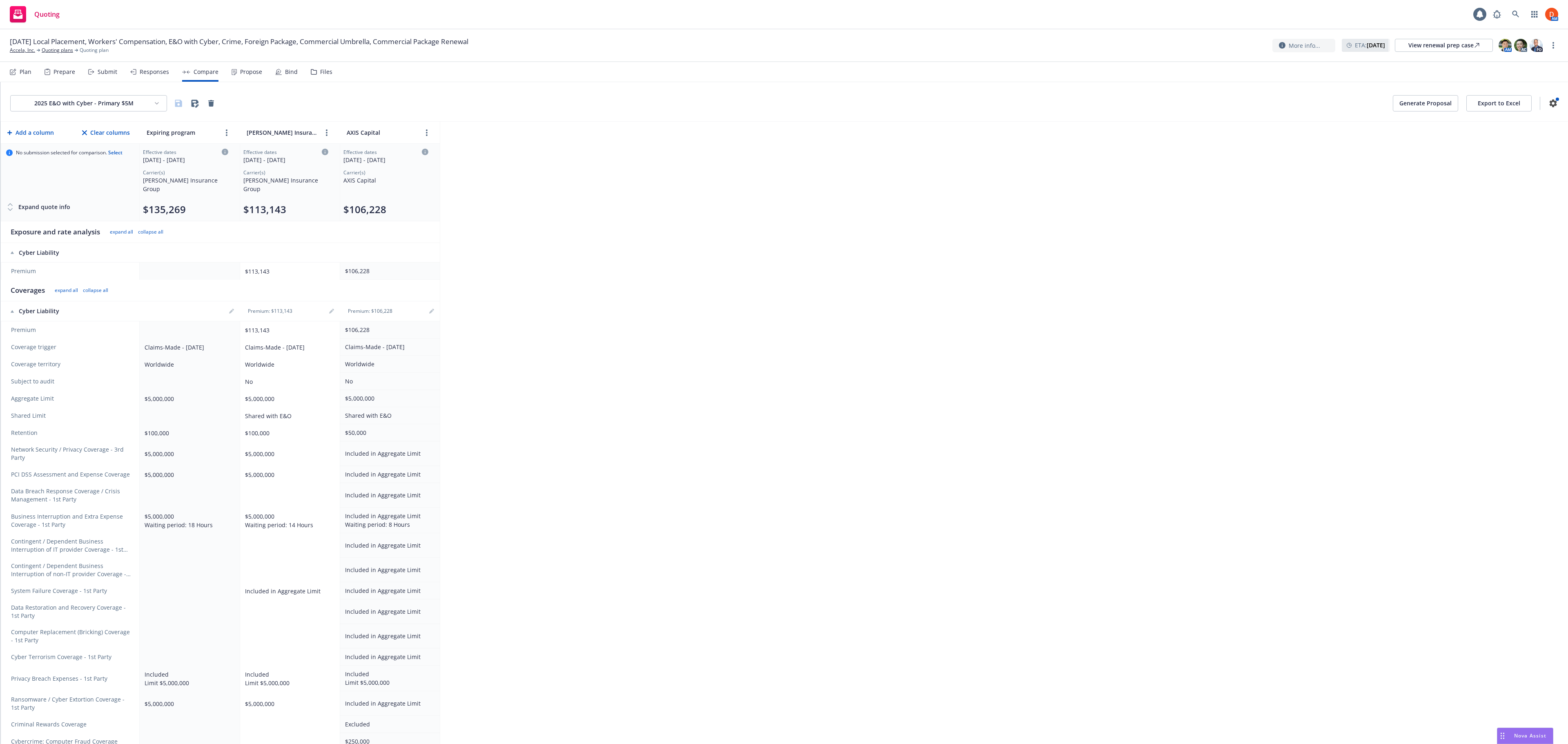
click at [110, 100] on html "Quoting 1 AM [DATE] Local Placement, Workers' Compensation, E&O with Cyber, Cri…" at bounding box center [784, 372] width 1568 height 744
click at [121, 229] on div "2025 E&O with Cyber - Excess - $5M xs $5M" at bounding box center [127, 228] width 225 height 13
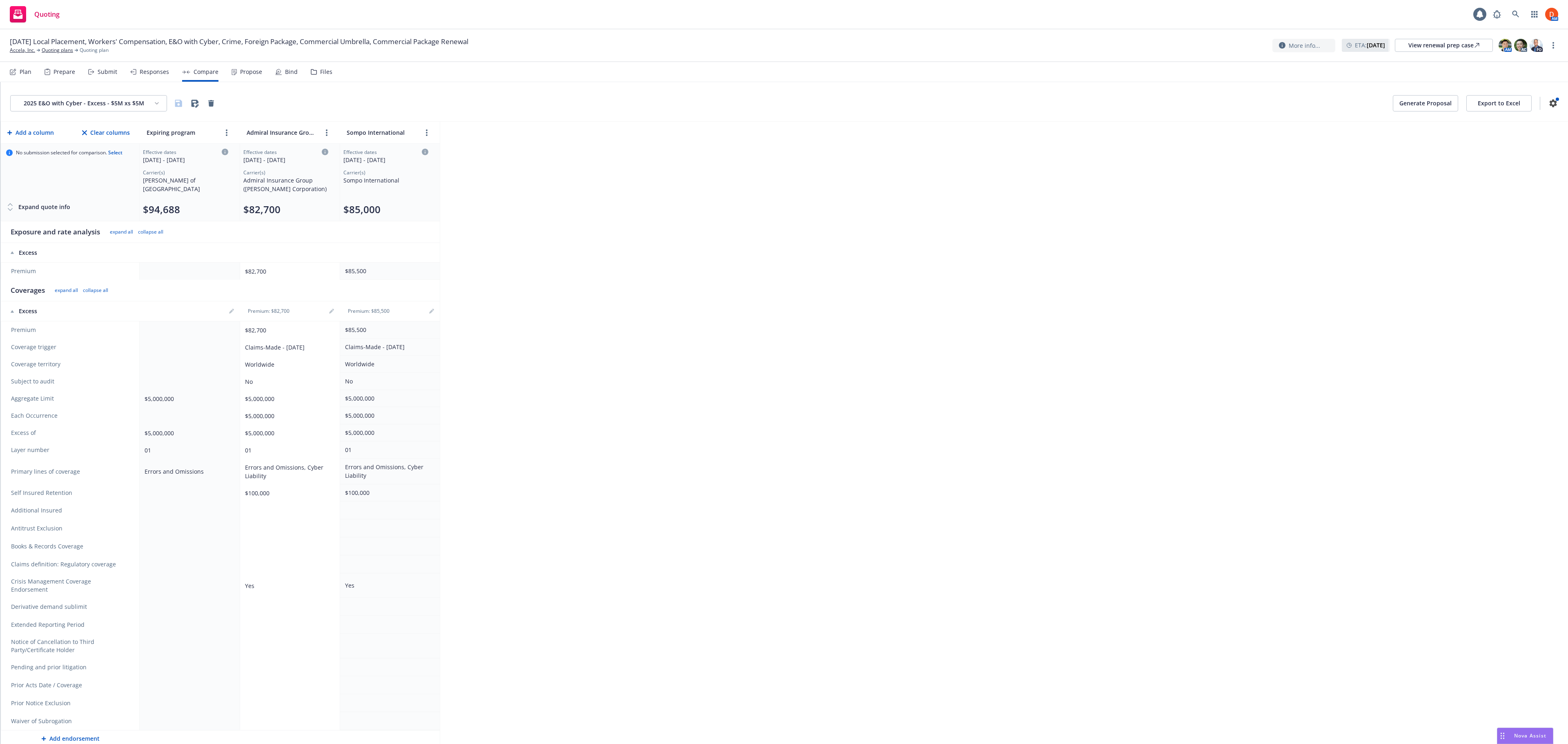
click at [105, 107] on html "Quoting 1 AM [DATE] Local Placement, Workers' Compensation, E&O with Cyber, Cri…" at bounding box center [784, 372] width 1568 height 744
click at [108, 211] on div "Cyber / Tech E&O 25-26 Coverage Comparison" at bounding box center [127, 215] width 225 height 13
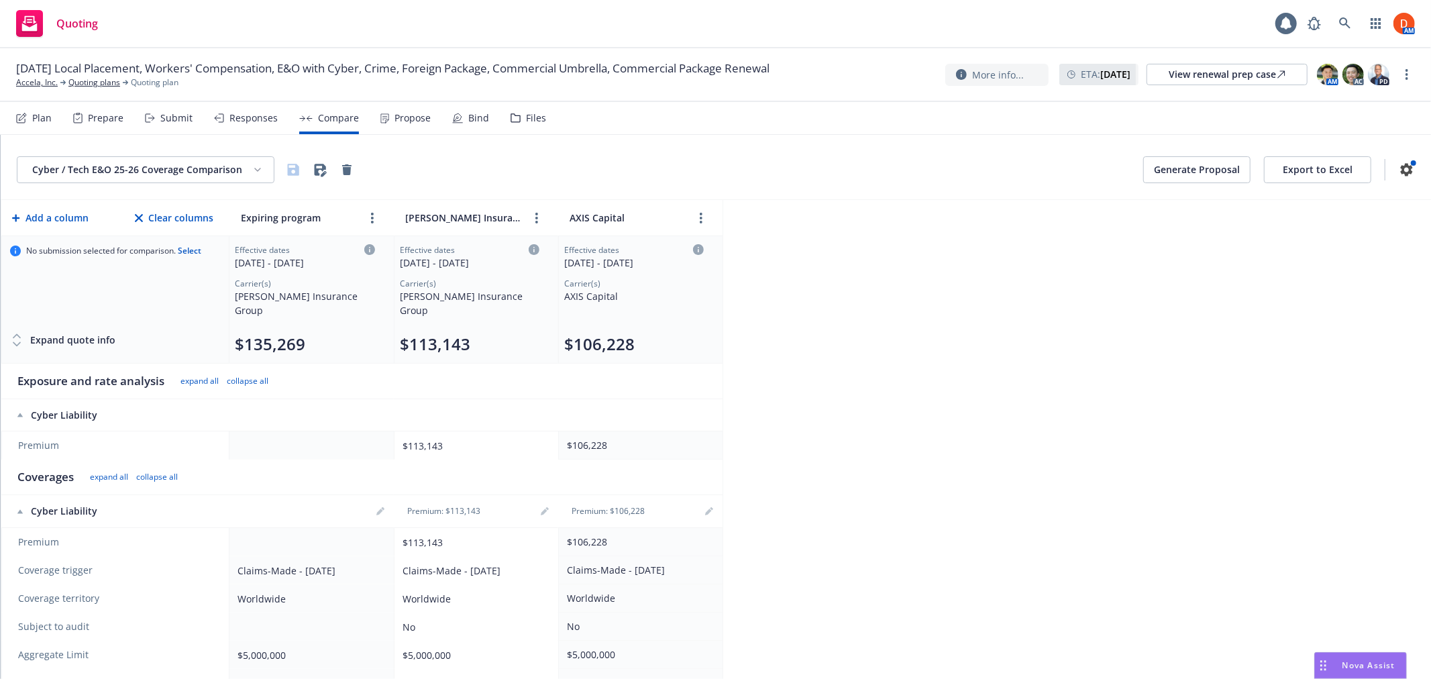
click at [468, 117] on div "Bind" at bounding box center [478, 118] width 21 height 11
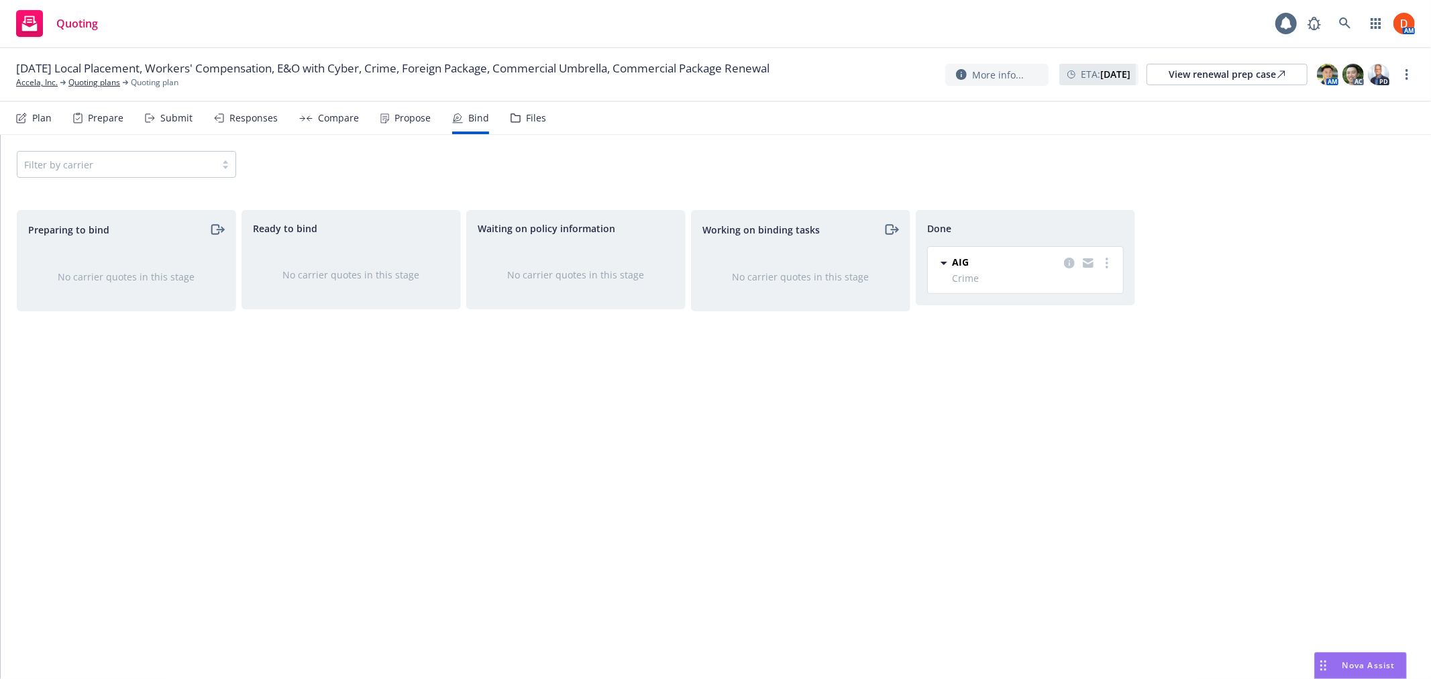
click at [399, 123] on div "Propose" at bounding box center [412, 118] width 36 height 11
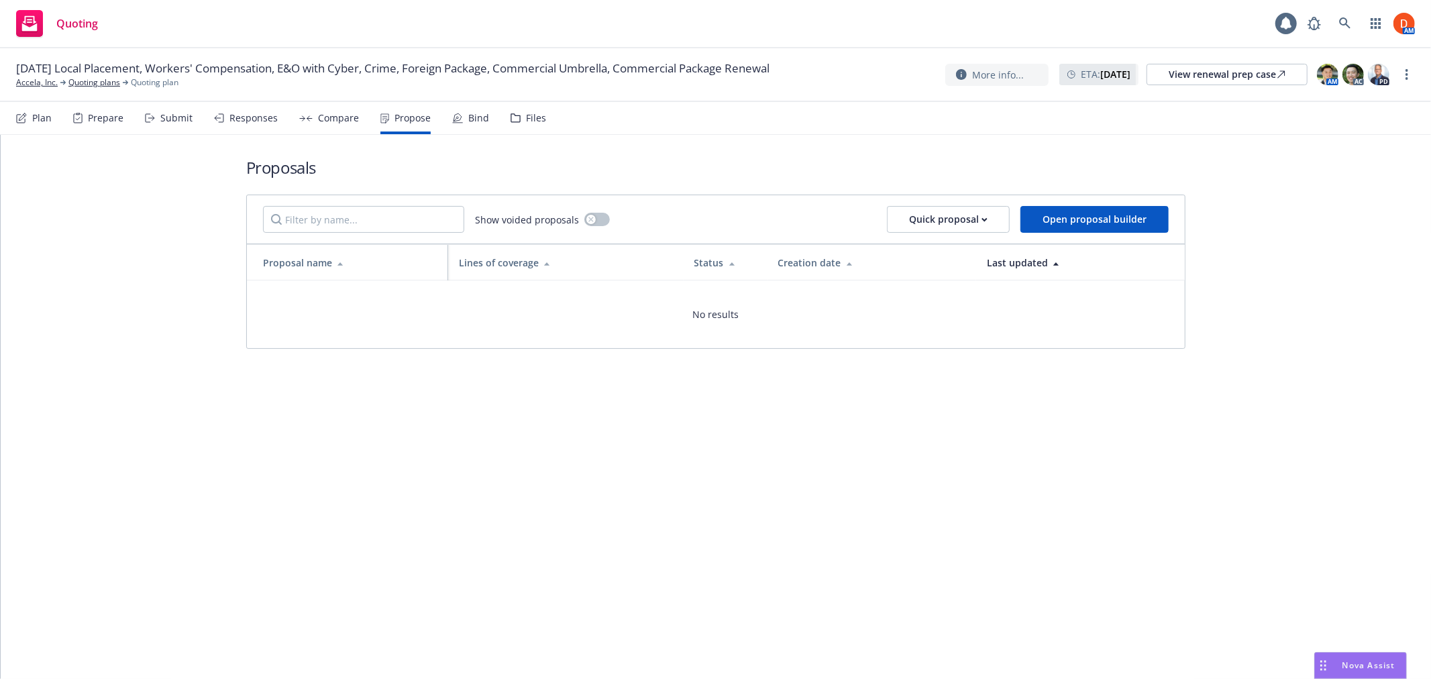
click at [341, 118] on div "Compare" at bounding box center [338, 118] width 41 height 11
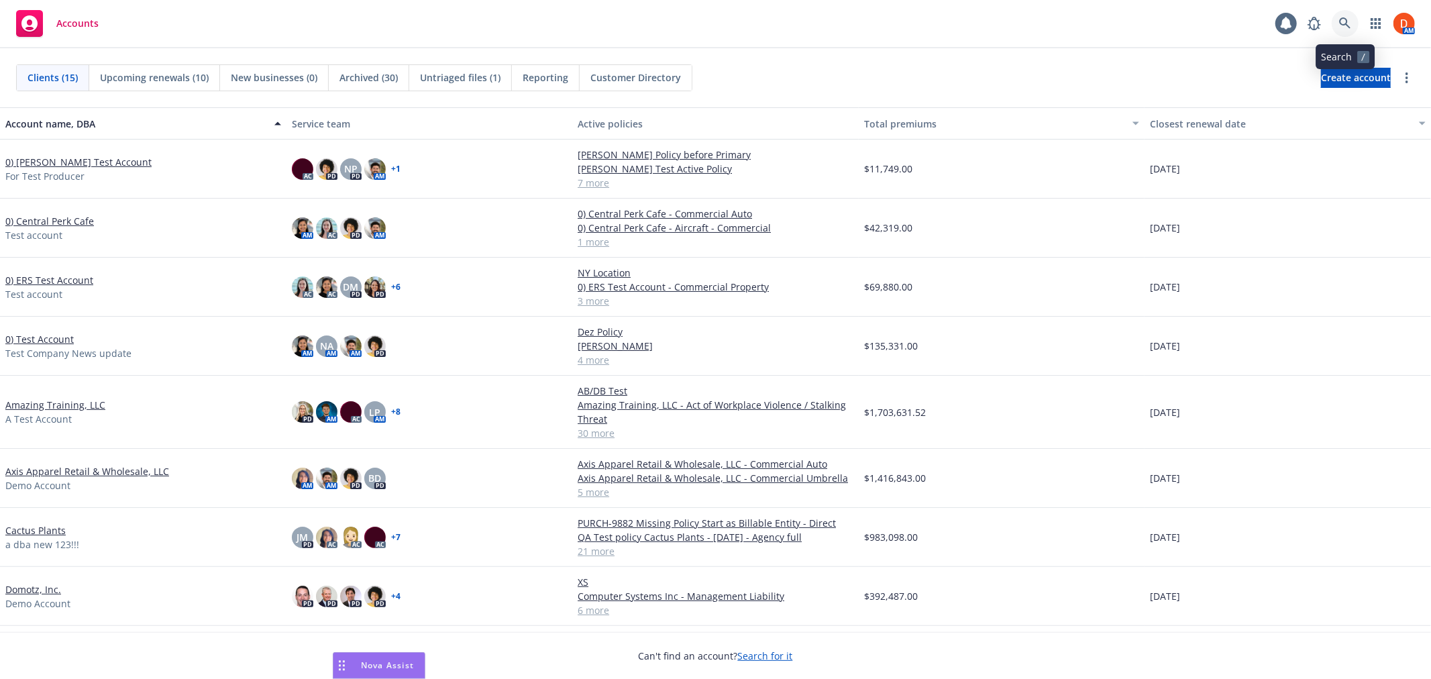
click at [1352, 17] on link at bounding box center [1345, 23] width 27 height 27
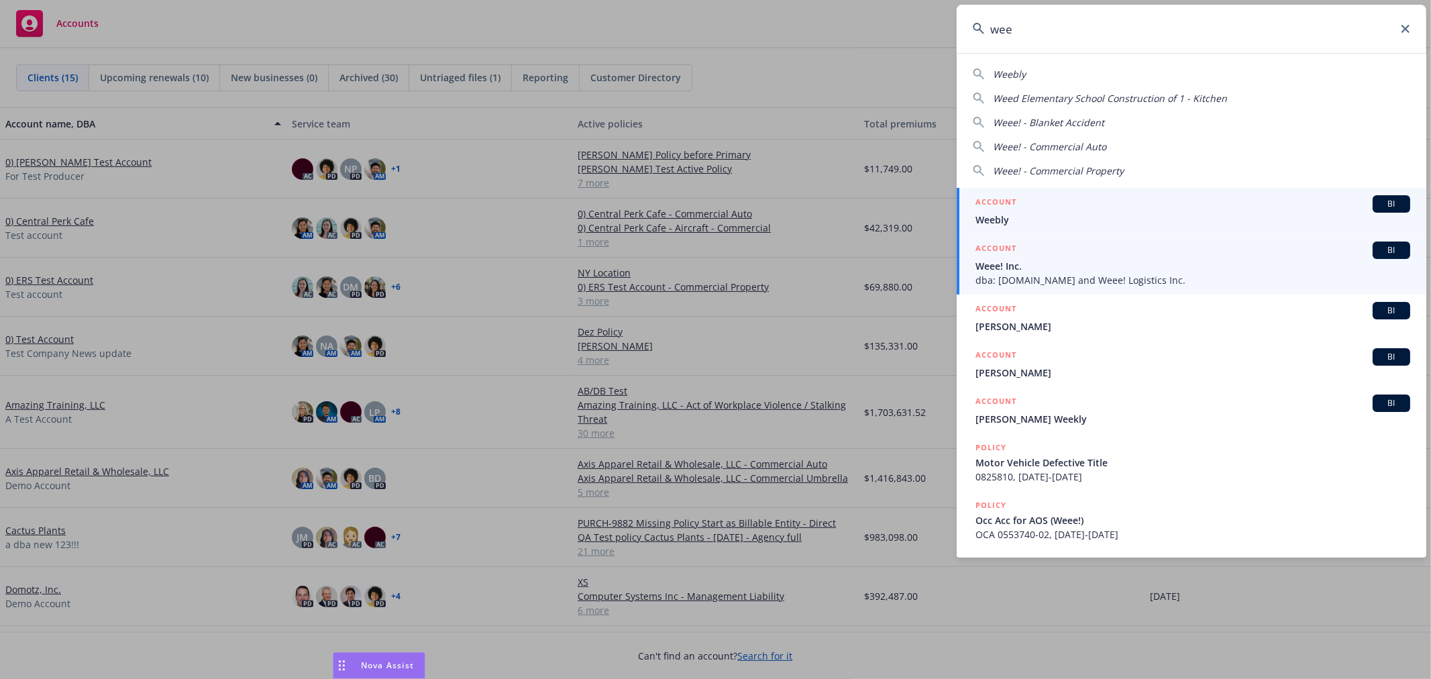
type input "wee"
click at [1118, 271] on span "Weee! Inc." at bounding box center [1192, 266] width 435 height 14
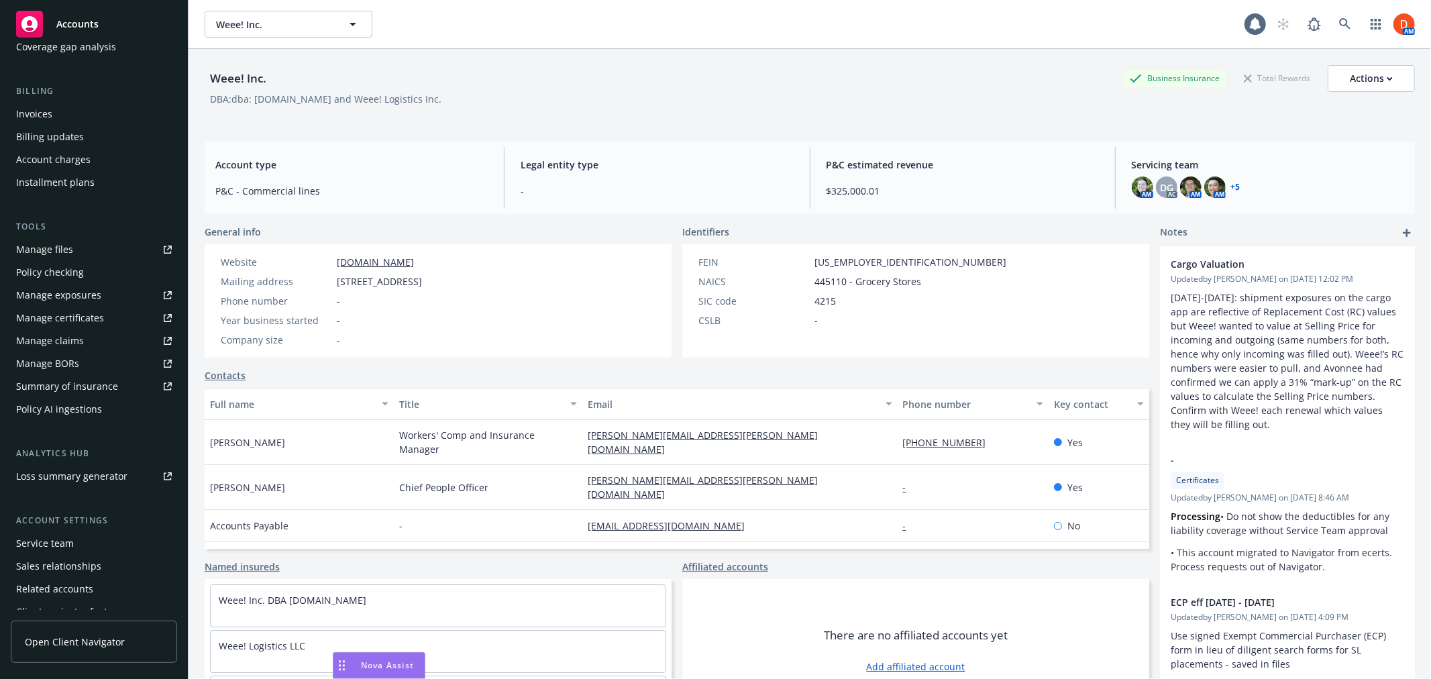
scroll to position [240, 0]
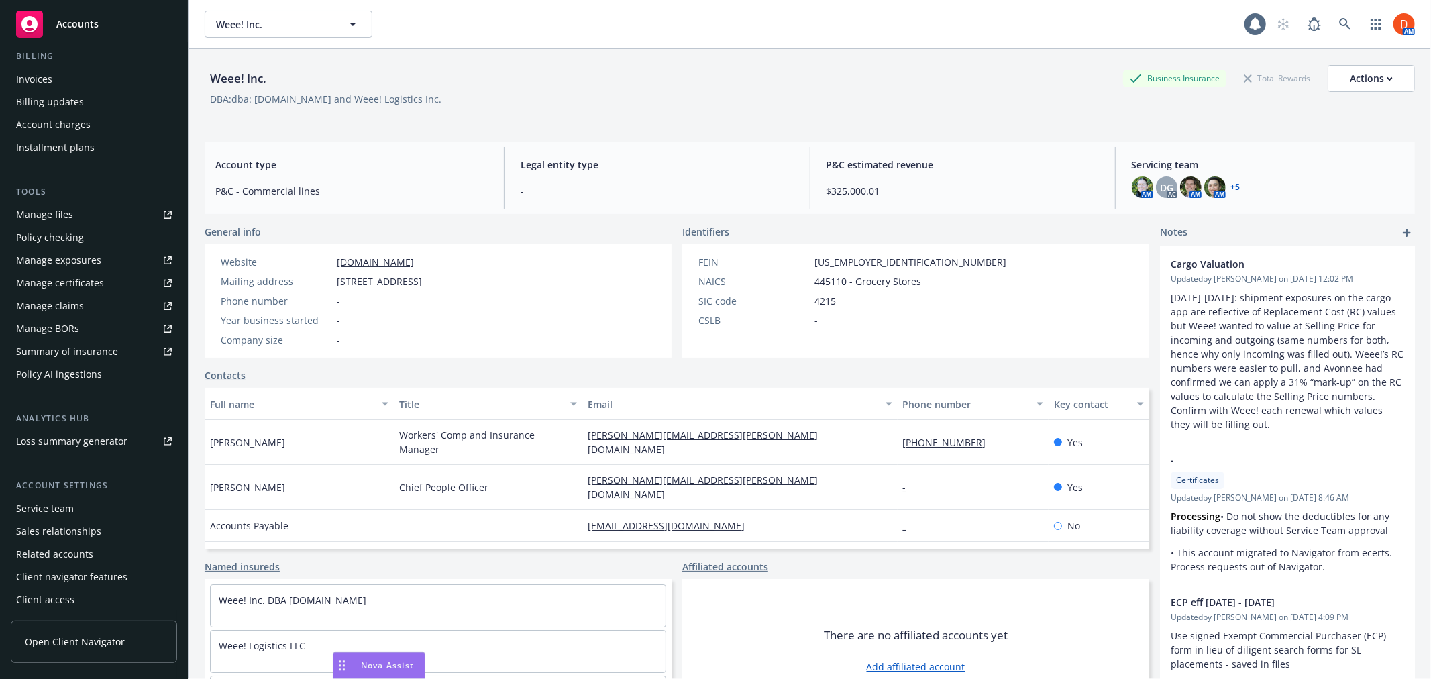
click at [138, 506] on div "Service team" at bounding box center [94, 508] width 156 height 21
